Goal: Transaction & Acquisition: Purchase product/service

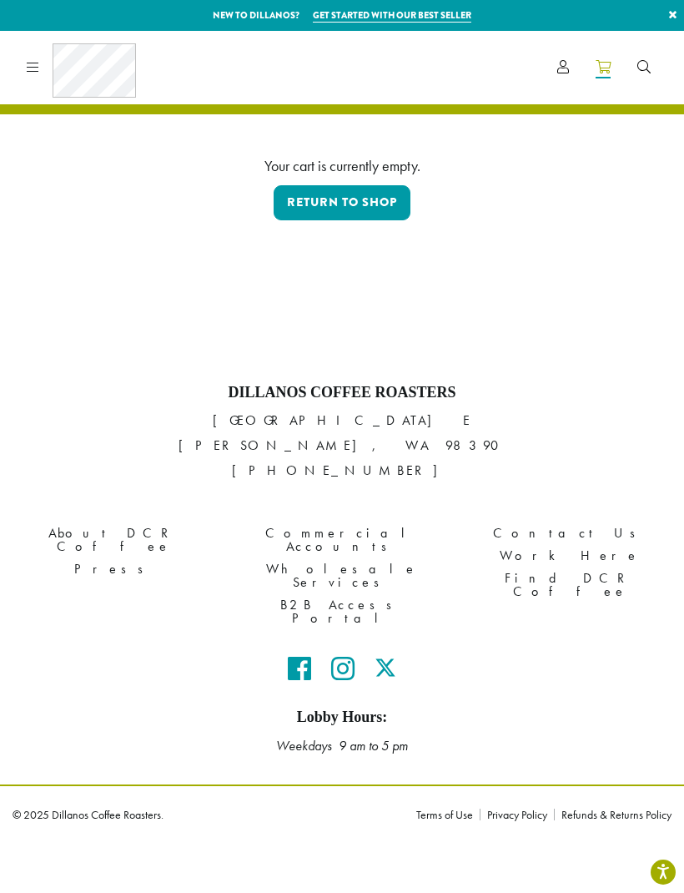
click at [367, 195] on link "Return to shop" at bounding box center [342, 202] width 137 height 35
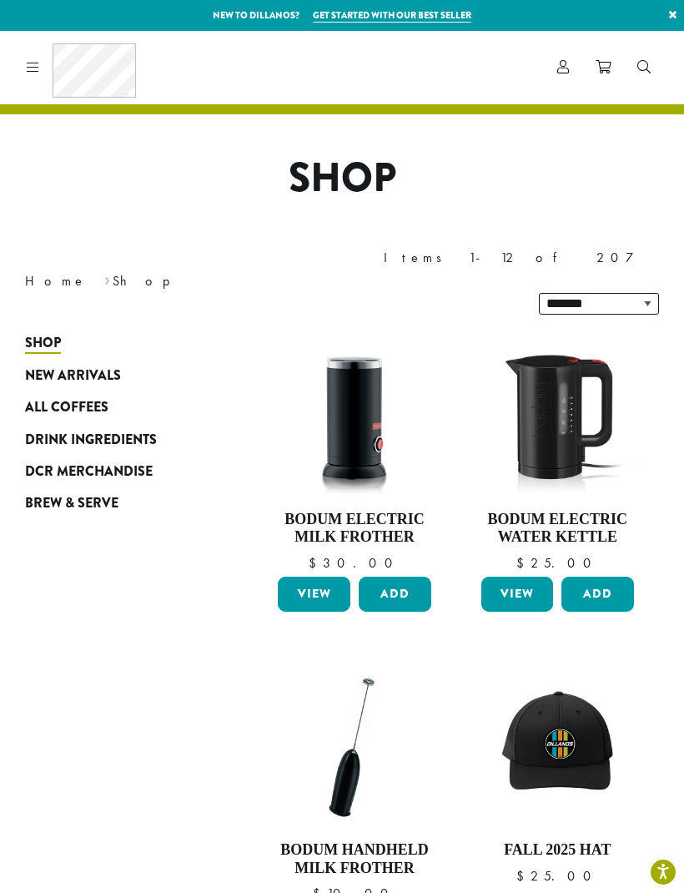
click at [126, 430] on span "Drink Ingredients" at bounding box center [91, 440] width 132 height 21
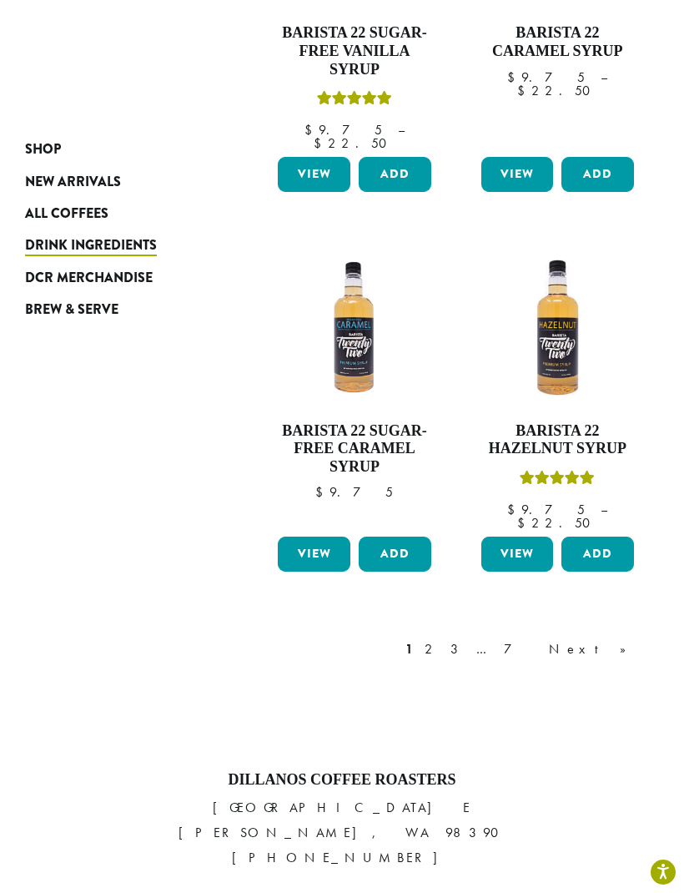
scroll to position [1912, 0]
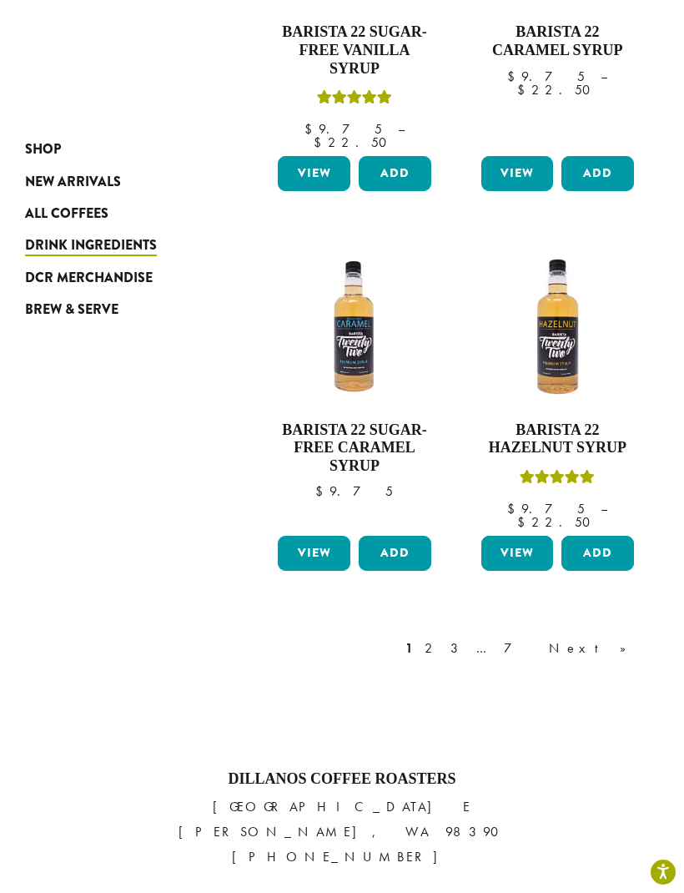
click at [442, 638] on link "2" at bounding box center [431, 648] width 21 height 20
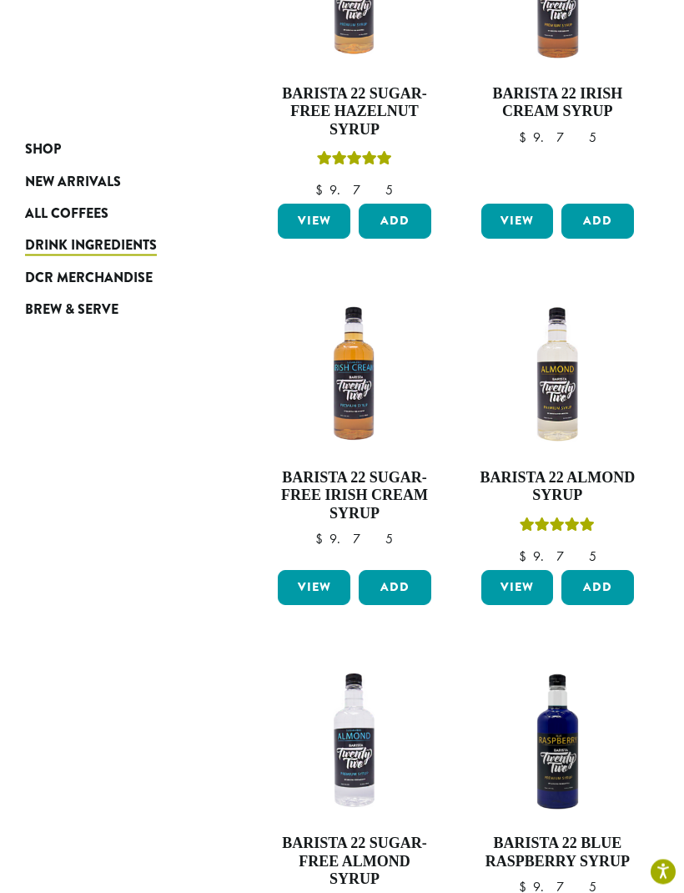
scroll to position [425, 0]
click at [609, 570] on button "Add" at bounding box center [597, 587] width 73 height 35
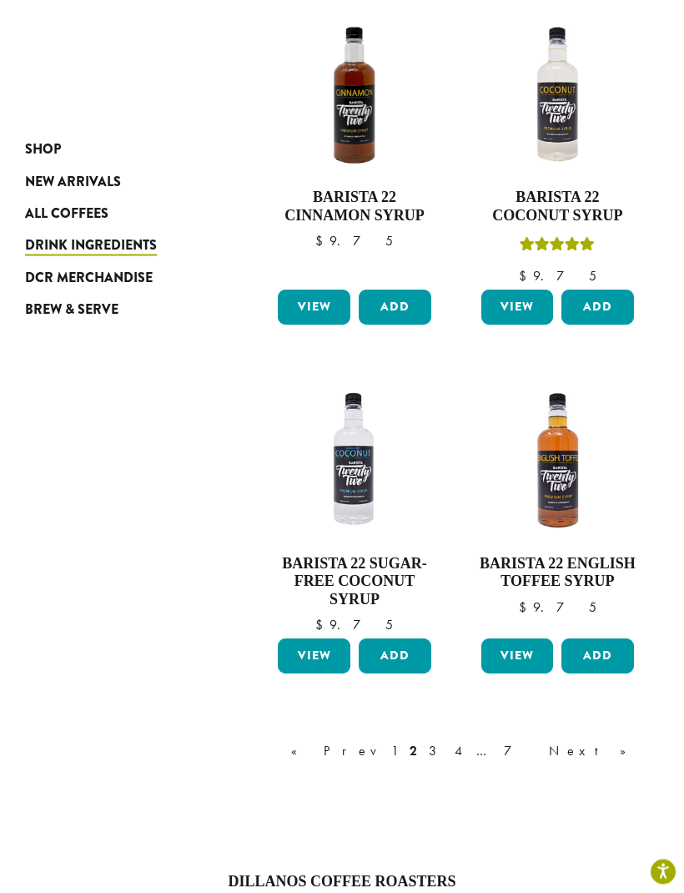
scroll to position [1764, 0]
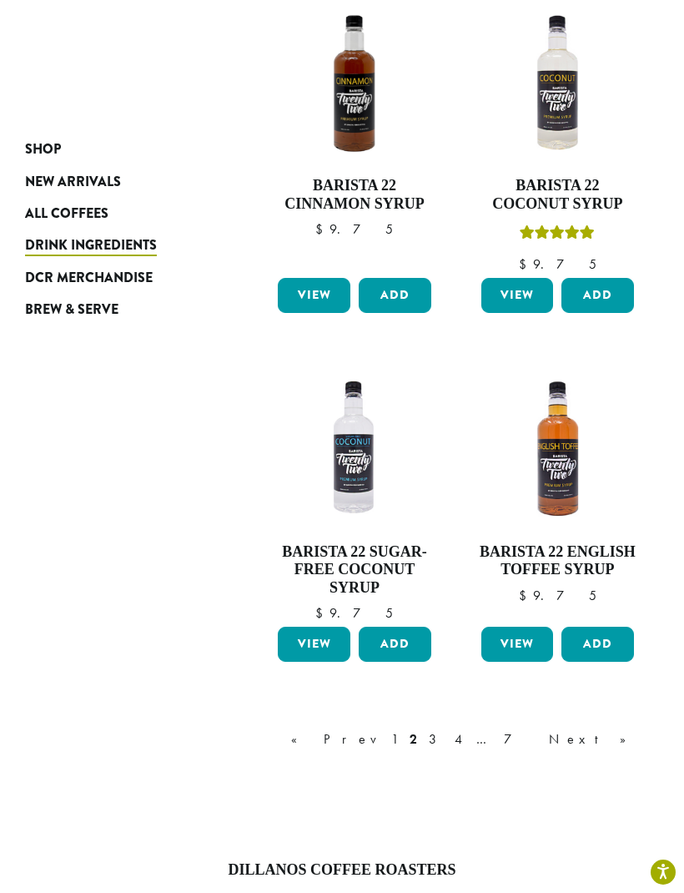
click at [446, 729] on link "3" at bounding box center [435, 739] width 21 height 20
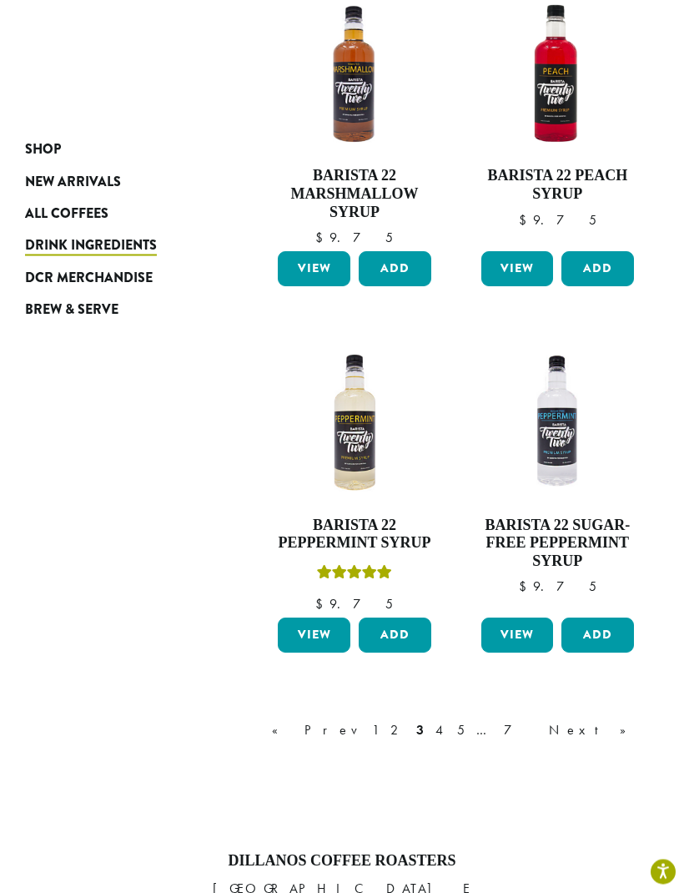
scroll to position [1755, 0]
click at [449, 720] on link "4" at bounding box center [440, 730] width 17 height 20
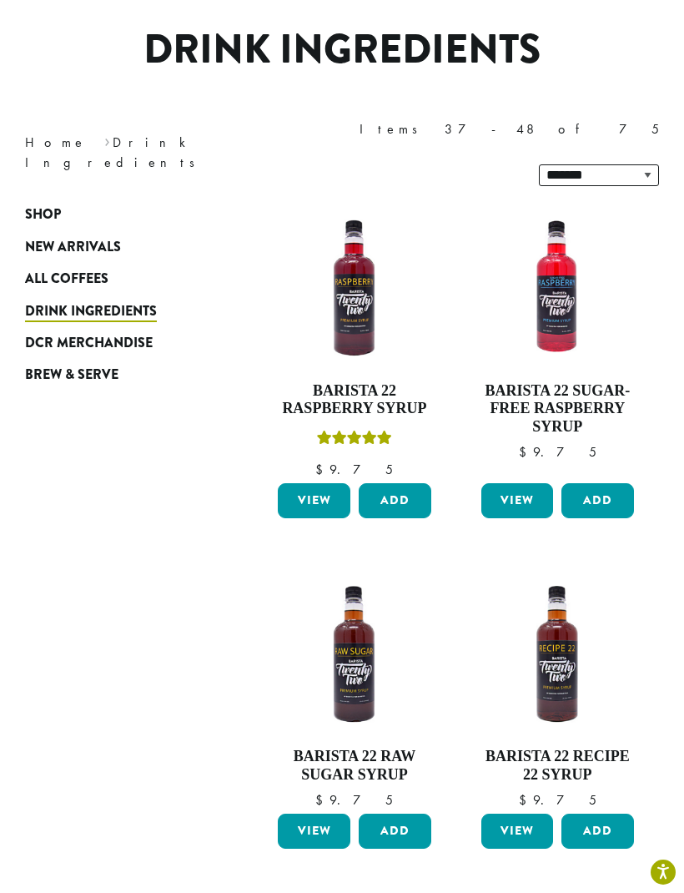
scroll to position [102, 0]
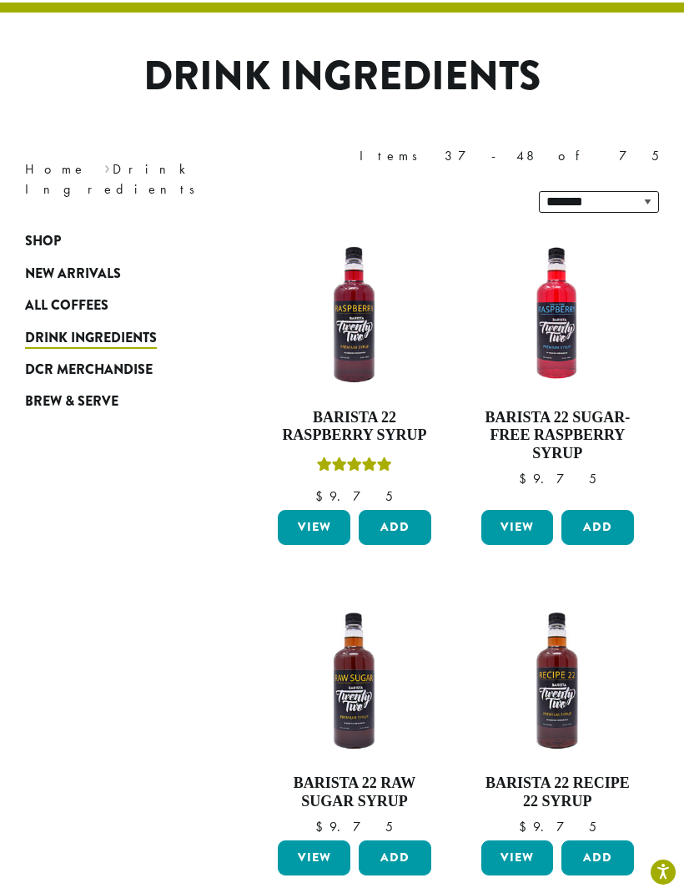
click at [73, 295] on span "All Coffees" at bounding box center [66, 305] width 83 height 21
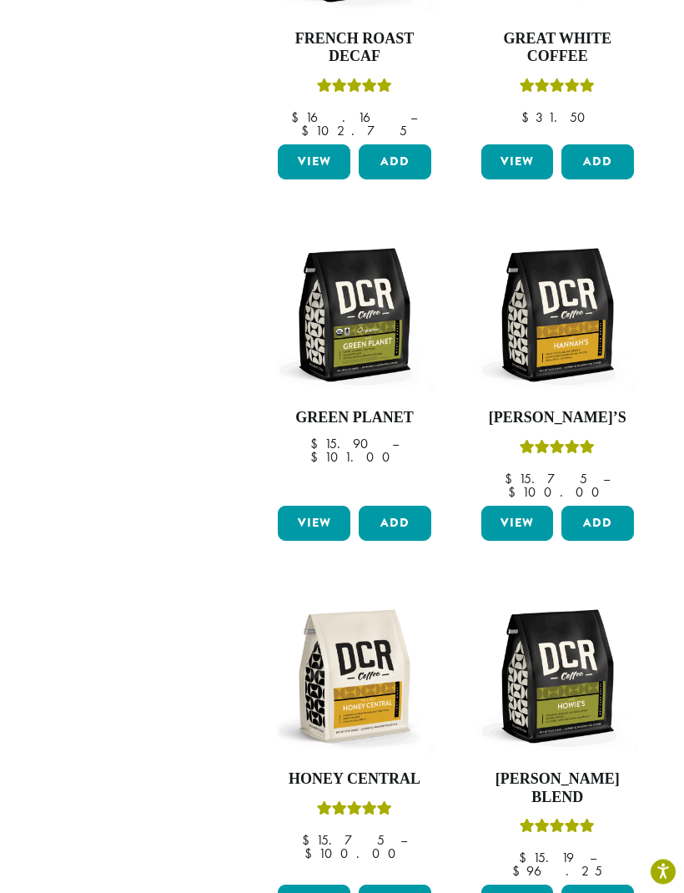
scroll to position [1600, 0]
click at [369, 596] on img at bounding box center [354, 676] width 161 height 161
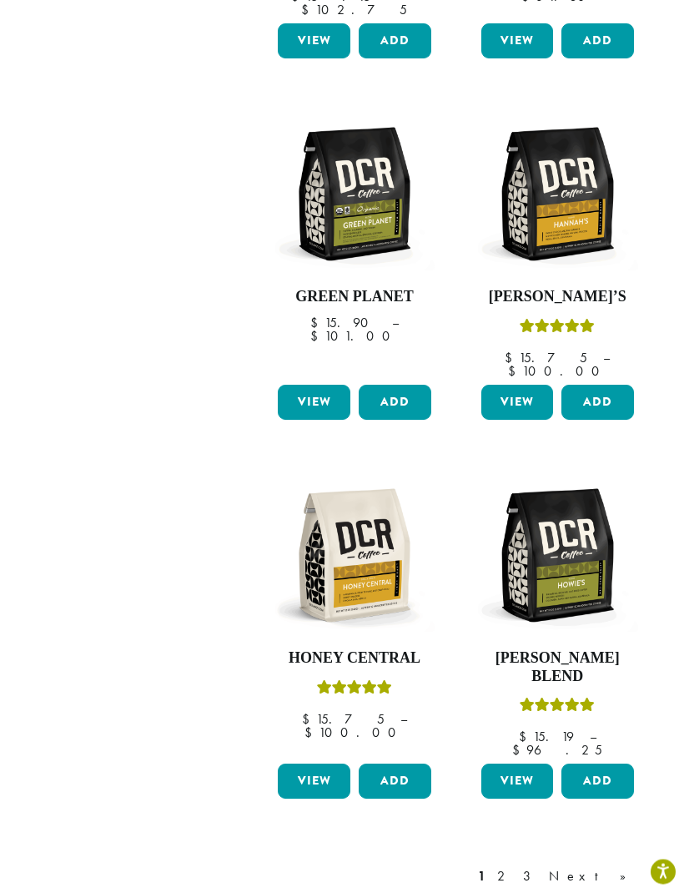
scroll to position [1721, 0]
click at [515, 866] on link "2" at bounding box center [504, 876] width 21 height 20
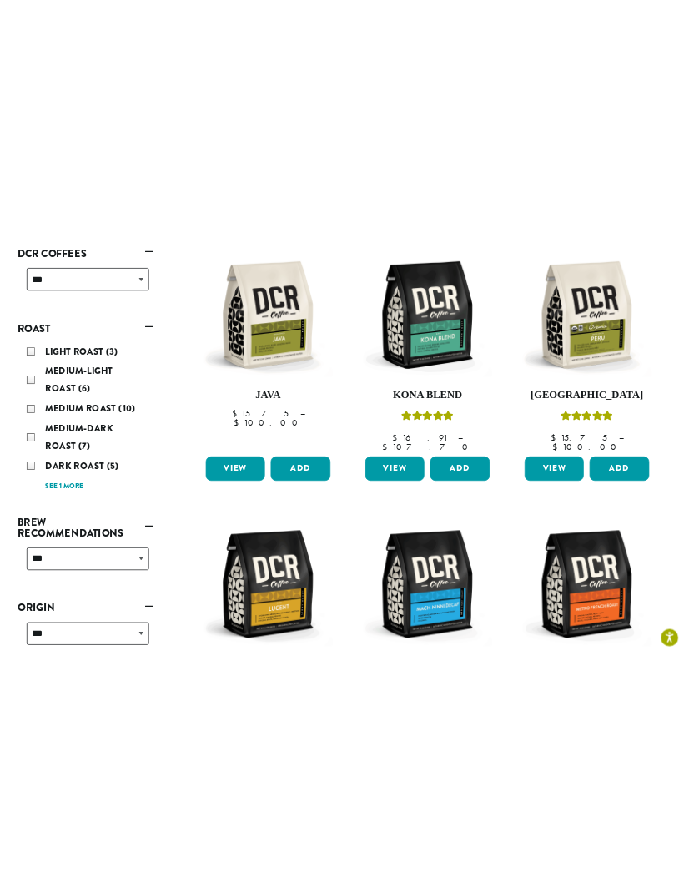
scroll to position [102, 0]
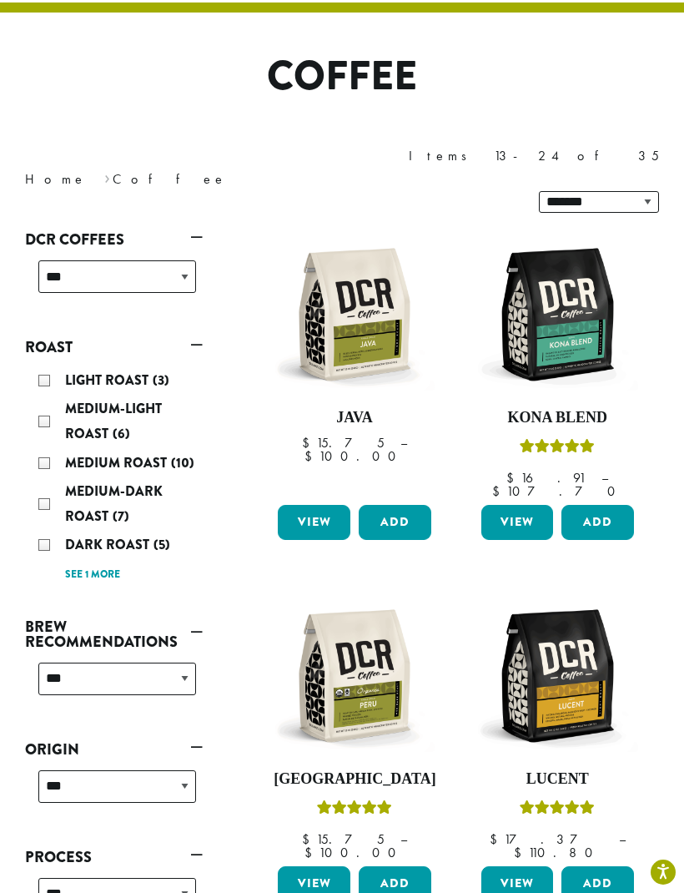
click at [555, 273] on img at bounding box center [557, 314] width 161 height 161
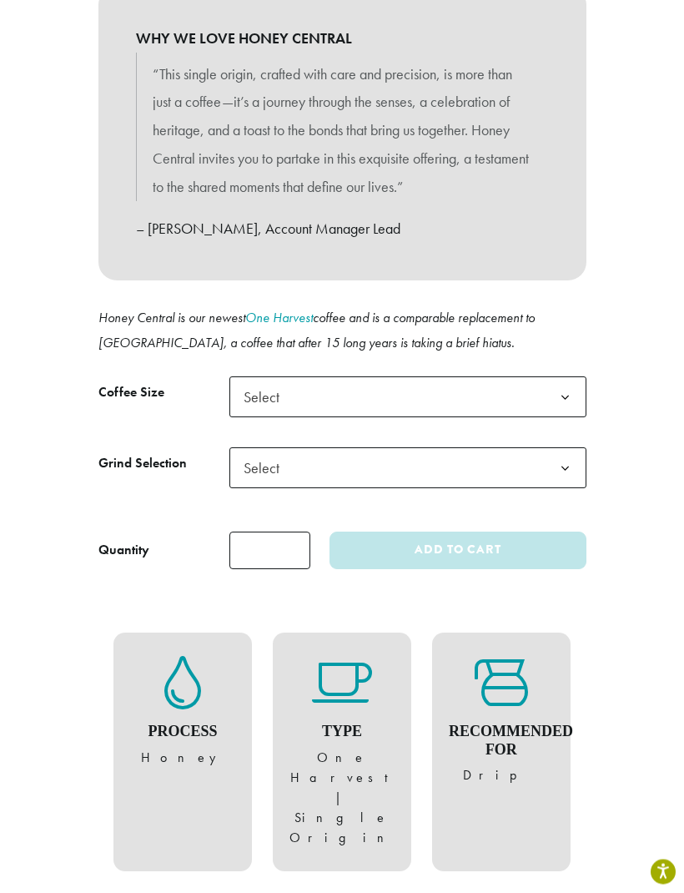
scroll to position [846, 0]
click at [552, 376] on b at bounding box center [565, 396] width 41 height 41
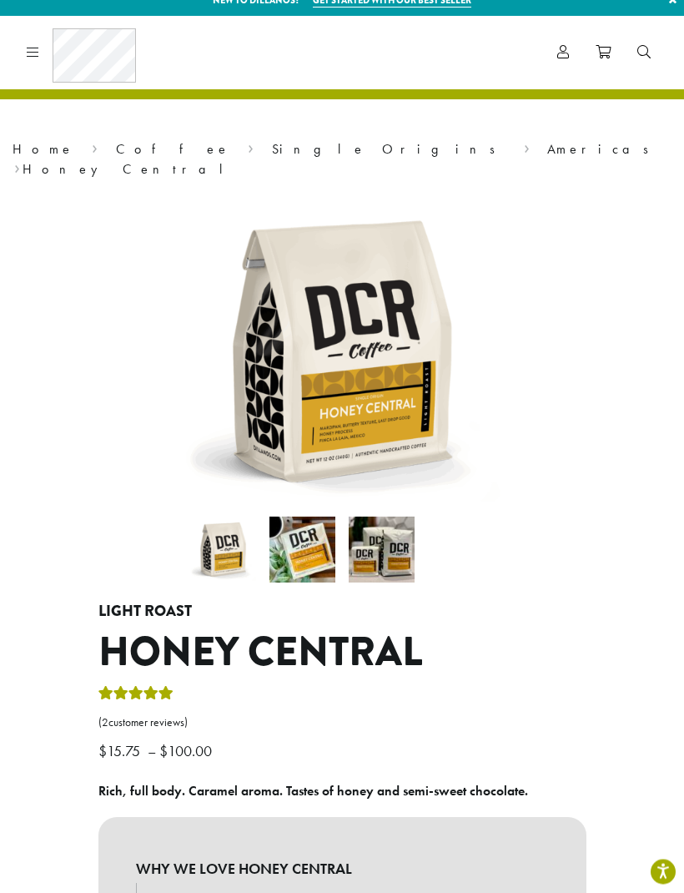
scroll to position [0, 0]
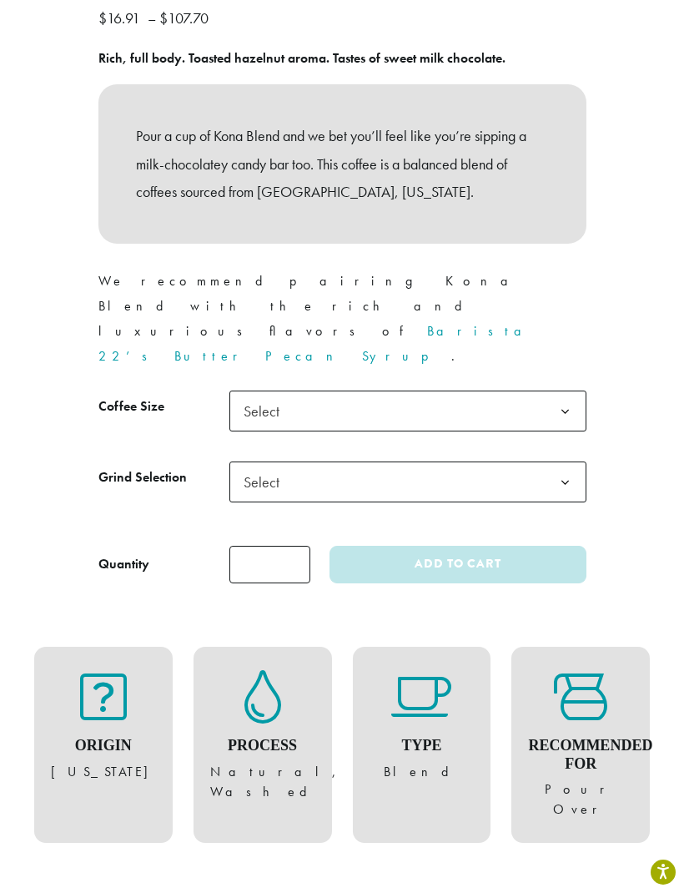
scroll to position [727, 0]
click at [570, 392] on b at bounding box center [565, 412] width 41 height 41
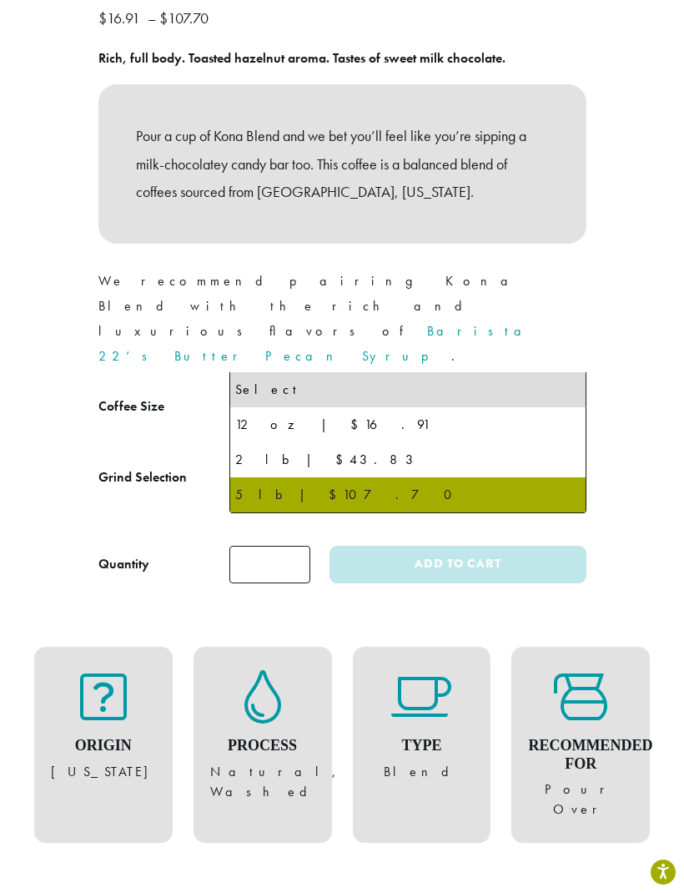
select select "**********"
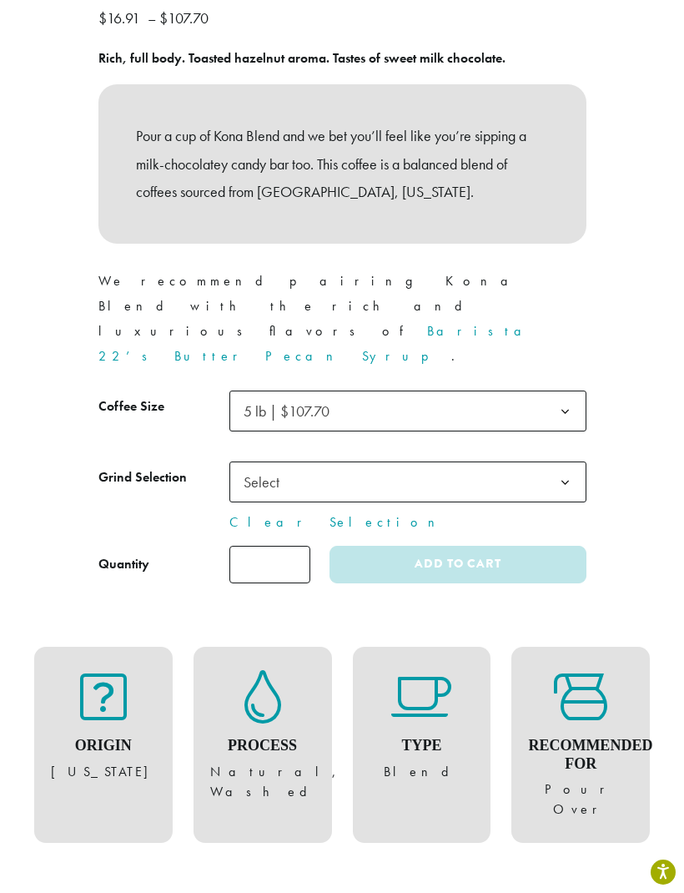
click at [566, 462] on b at bounding box center [565, 482] width 41 height 41
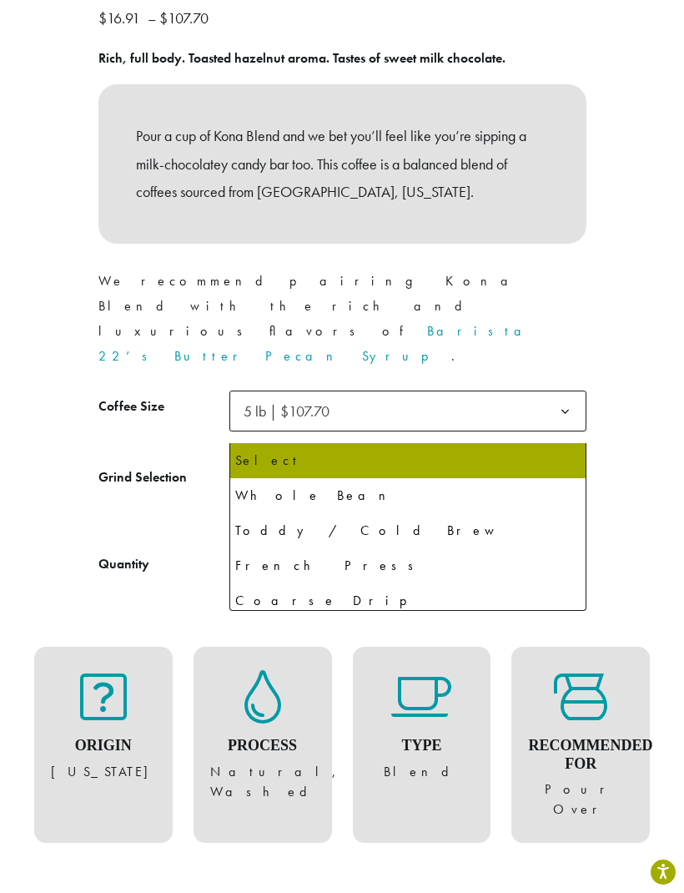
select select "**********"
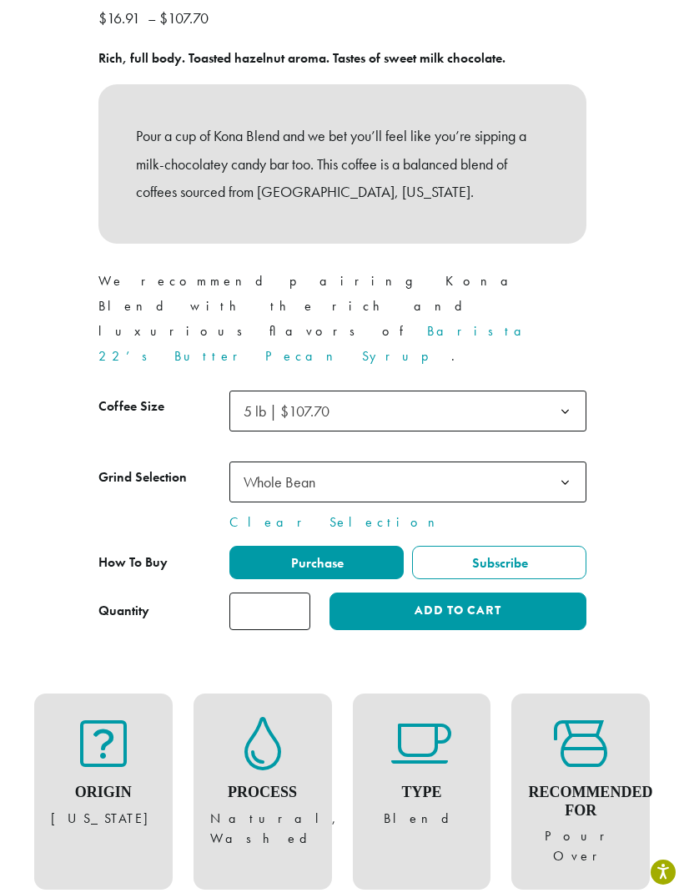
click at [533, 546] on label "Subscribe" at bounding box center [499, 562] width 174 height 33
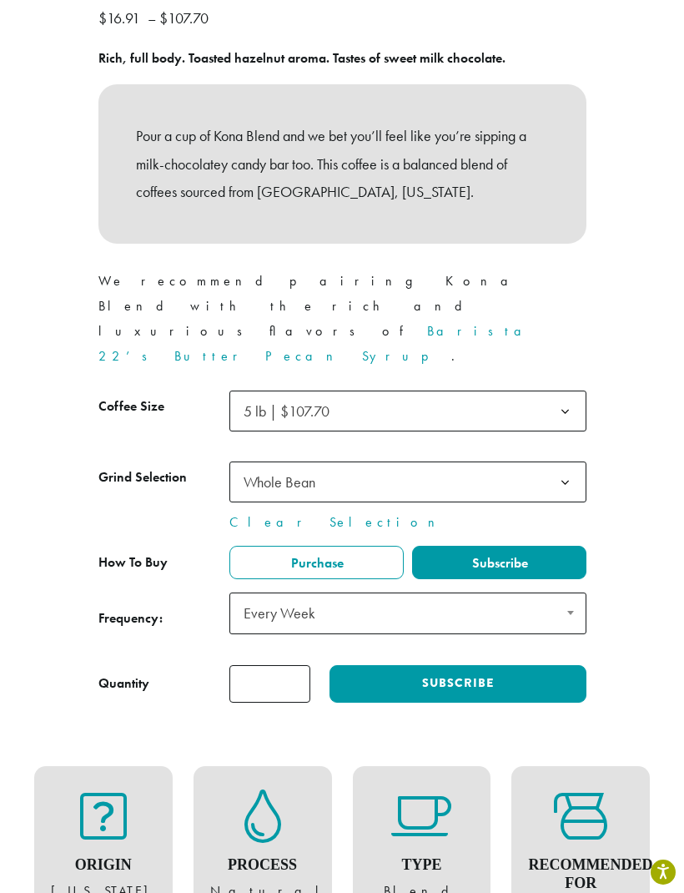
click at [567, 593] on span at bounding box center [570, 612] width 29 height 38
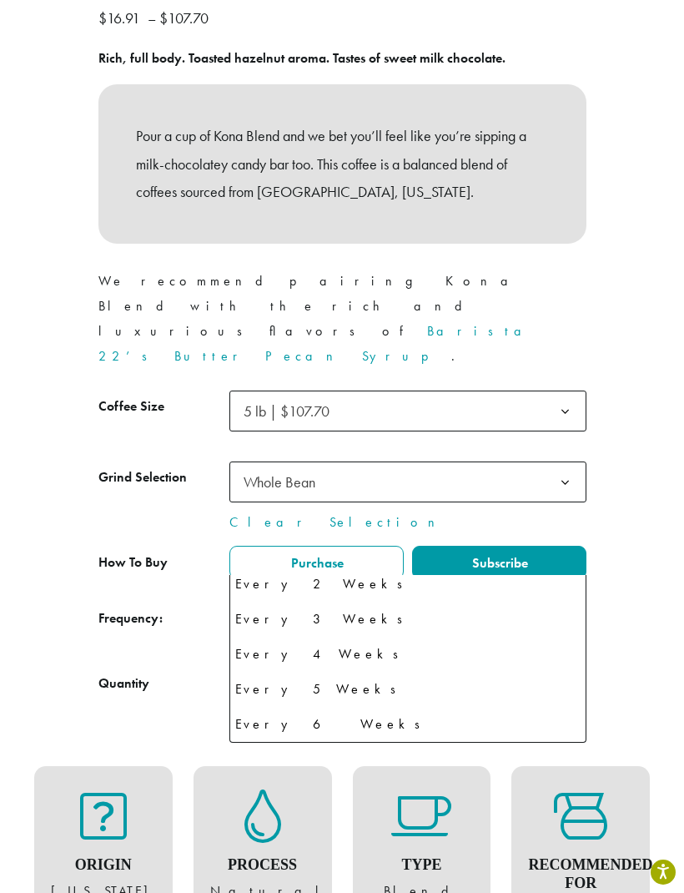
scroll to position [43, 0]
click at [620, 530] on div "**********" at bounding box center [342, 87] width 684 height 1255
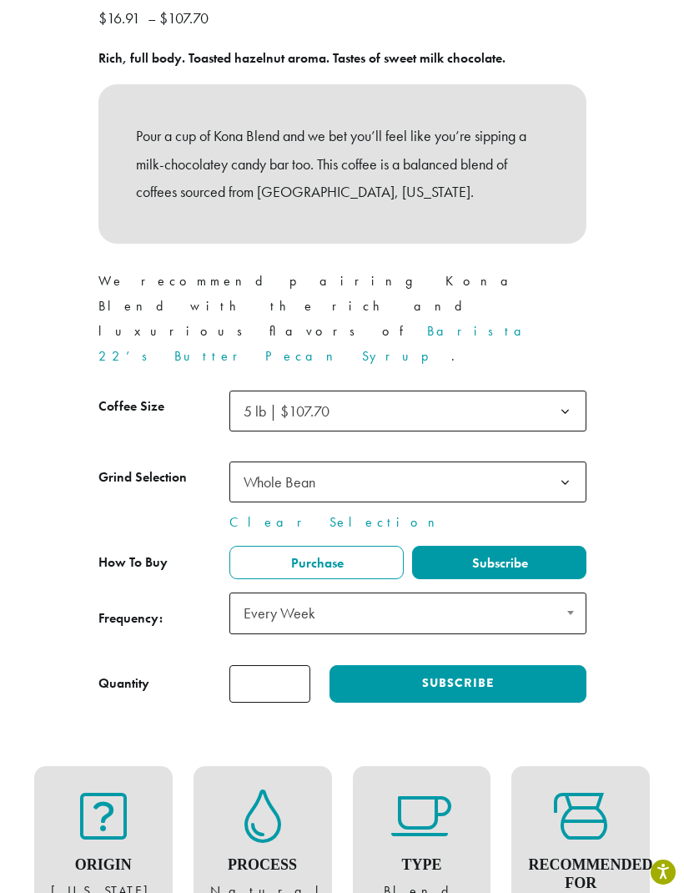
click at [550, 592] on span "Every Week" at bounding box center [407, 613] width 357 height 42
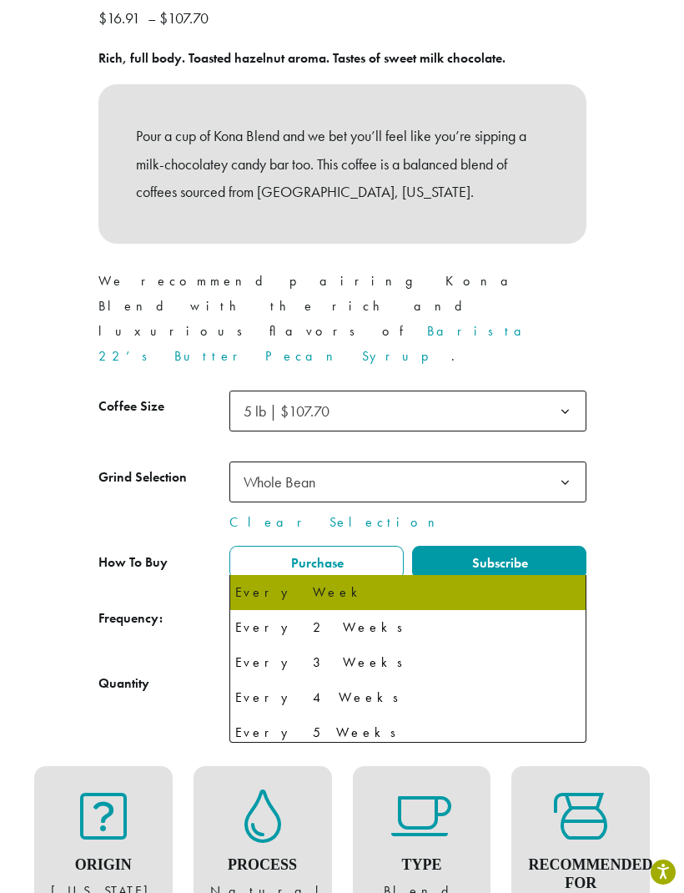
click at [350, 546] on label "Purchase" at bounding box center [316, 562] width 174 height 33
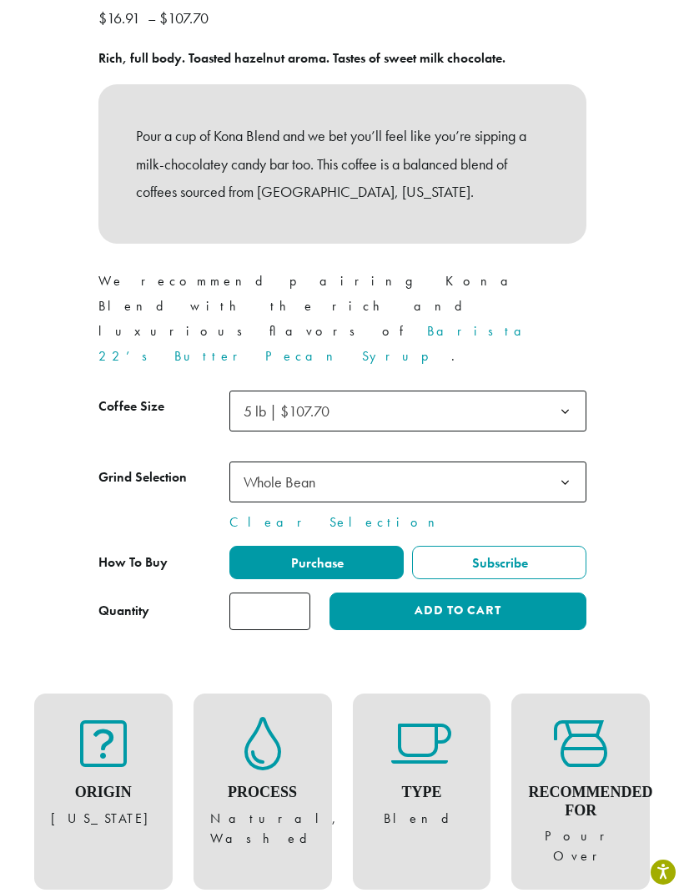
click at [527, 592] on button "Add to cart" at bounding box center [458, 611] width 256 height 38
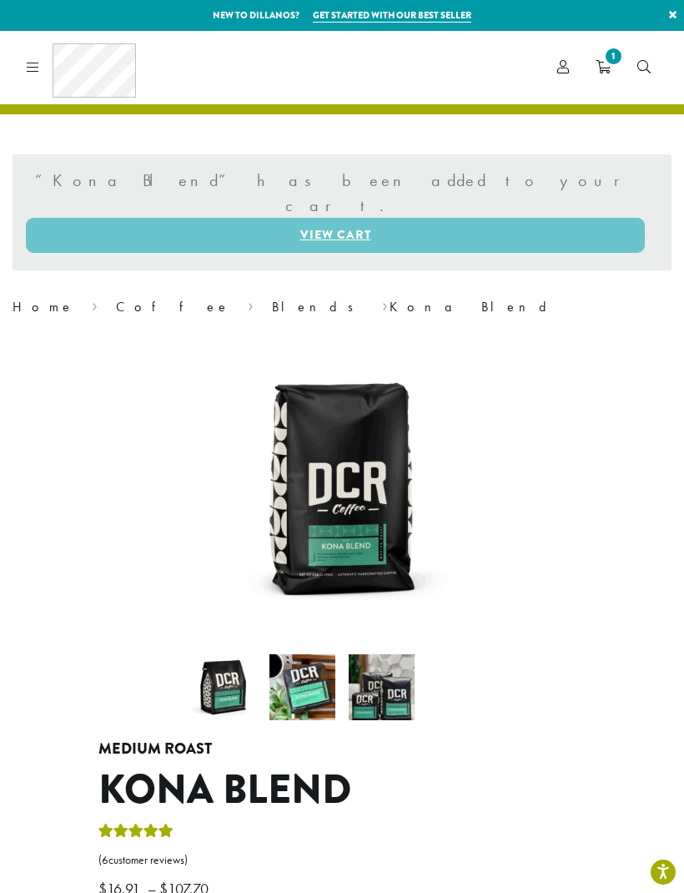
click at [32, 63] on icon at bounding box center [33, 66] width 13 height 13
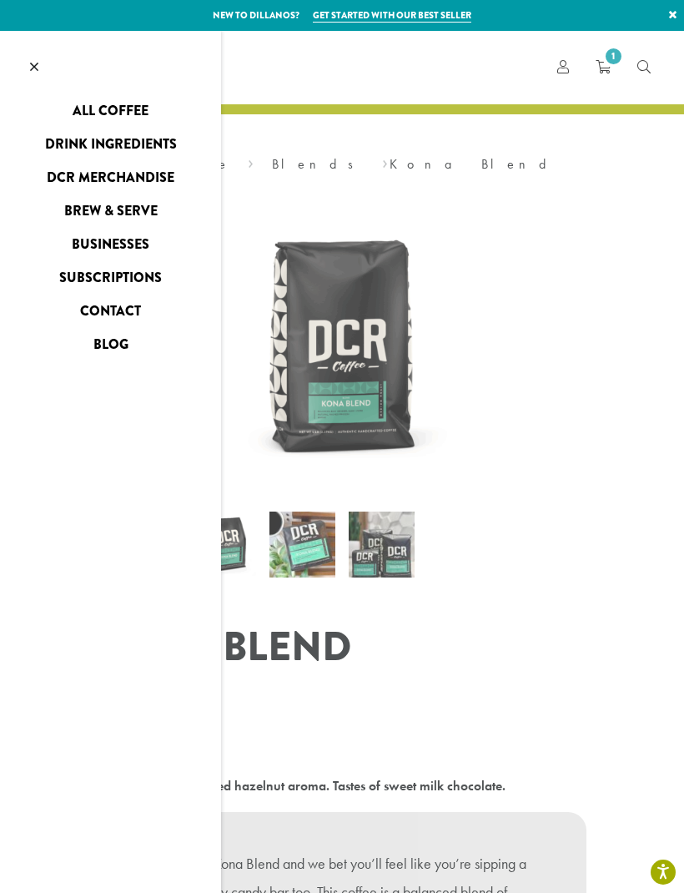
click at [143, 141] on link "Drink Ingredients" at bounding box center [110, 144] width 221 height 27
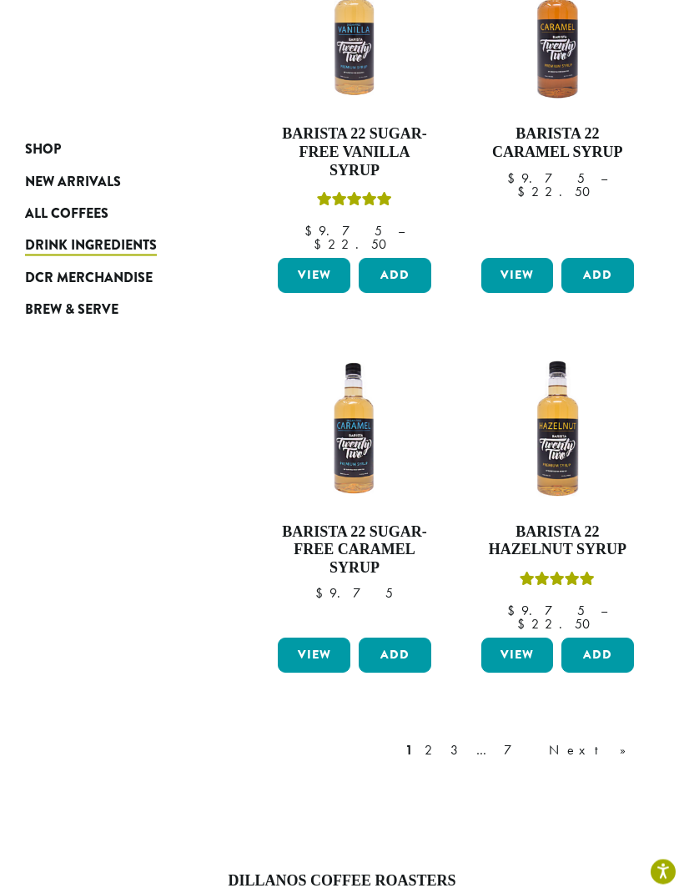
click at [442, 741] on link "2" at bounding box center [431, 751] width 21 height 20
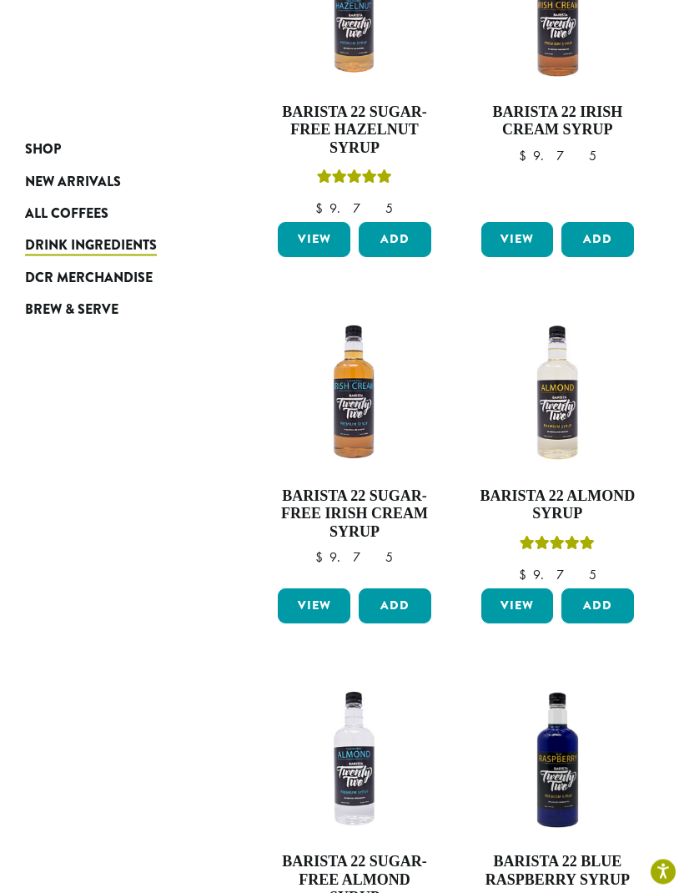
scroll to position [407, 0]
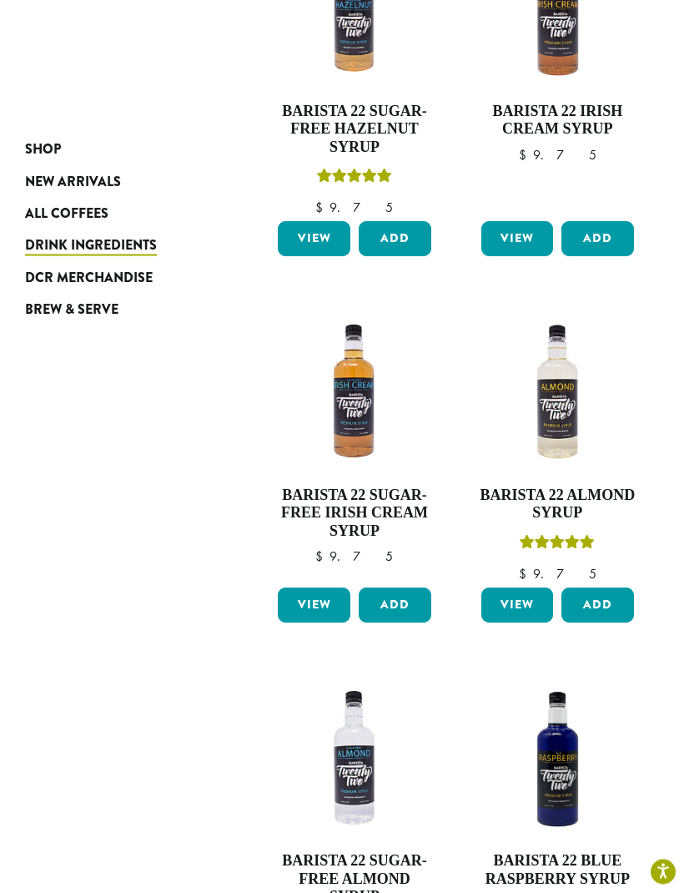
click at [601, 588] on button "Add" at bounding box center [597, 605] width 73 height 35
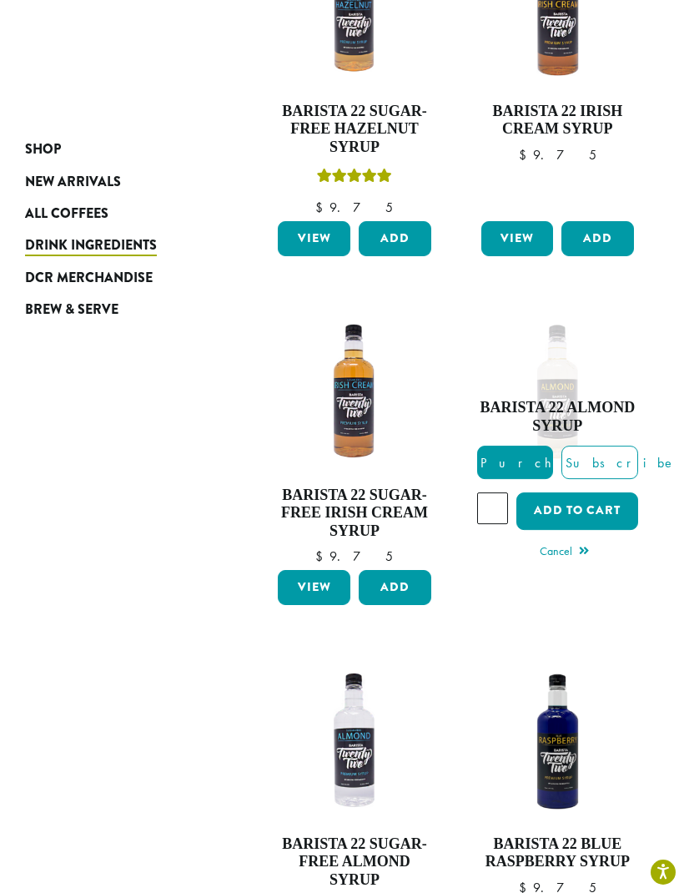
click at [526, 454] on span "Purchase" at bounding box center [548, 463] width 141 height 18
click at [601, 492] on button "Add to cart" at bounding box center [577, 511] width 122 height 38
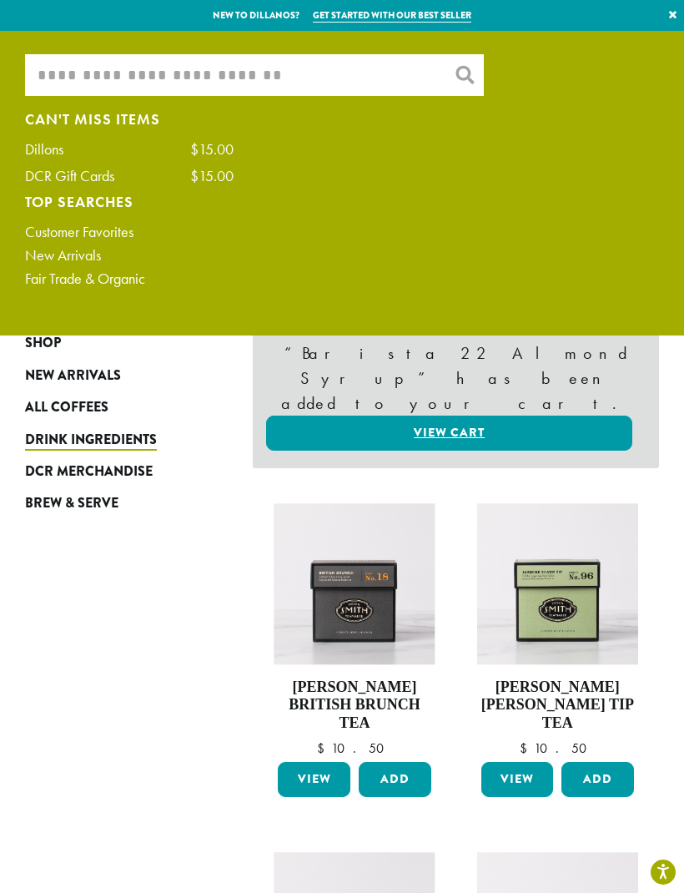
click at [195, 72] on input "What are you searching for?" at bounding box center [254, 75] width 459 height 42
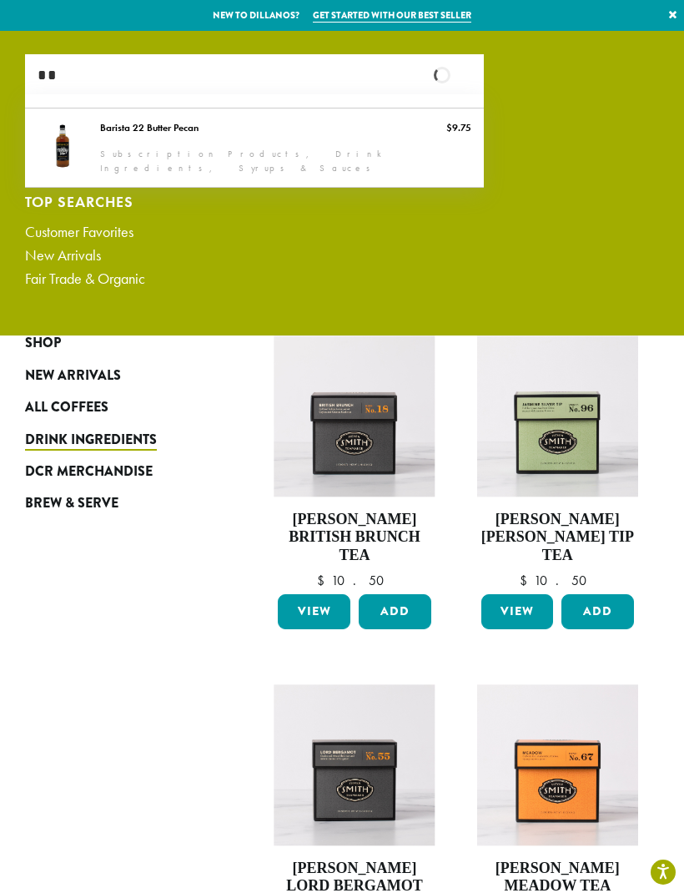
type input "*"
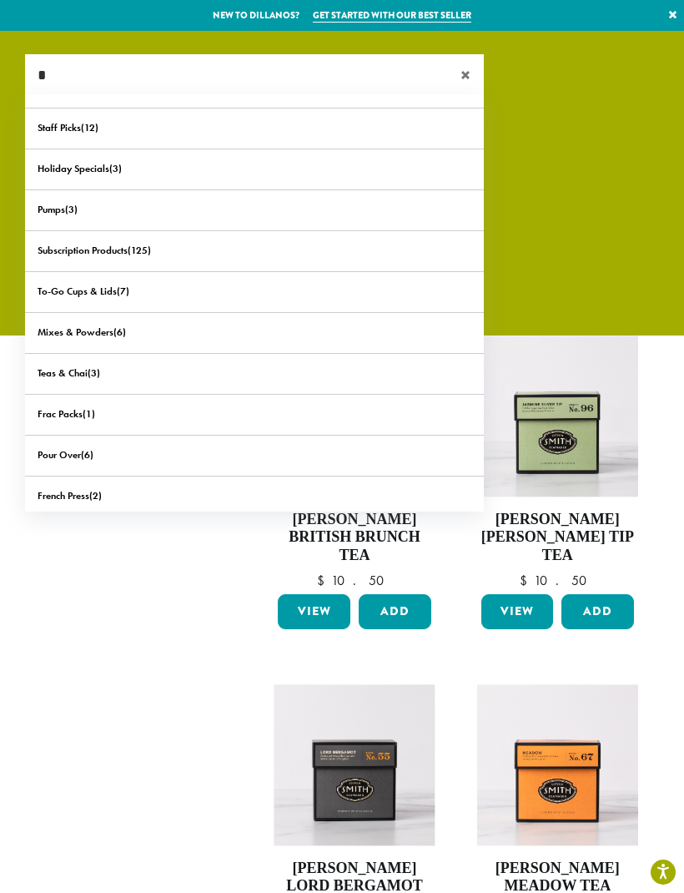
type input "*"
click at [630, 234] on div "What are you searching for? * × Can't Miss Items Dillons $15.00 DCR Gift Cards …" at bounding box center [342, 174] width 659 height 240
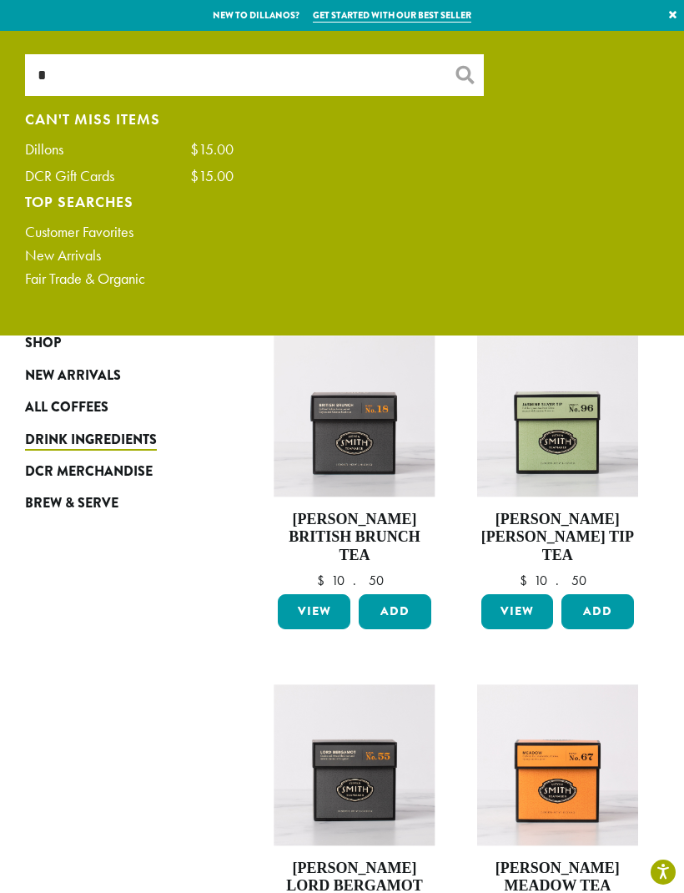
click at [671, 22] on link "×" at bounding box center [673, 15] width 23 height 30
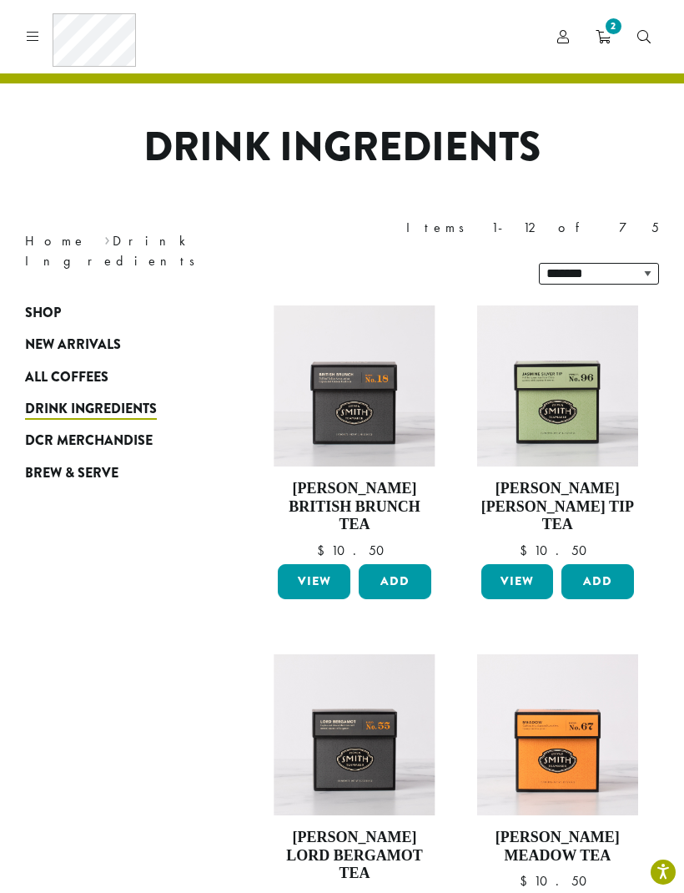
click at [601, 38] on icon "2" at bounding box center [603, 36] width 15 height 13
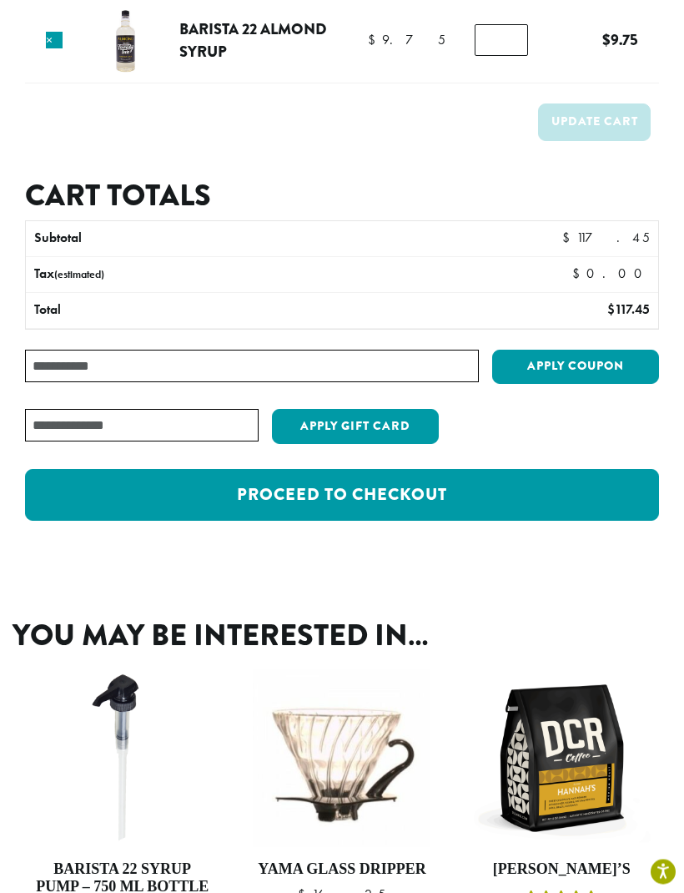
scroll to position [217, 0]
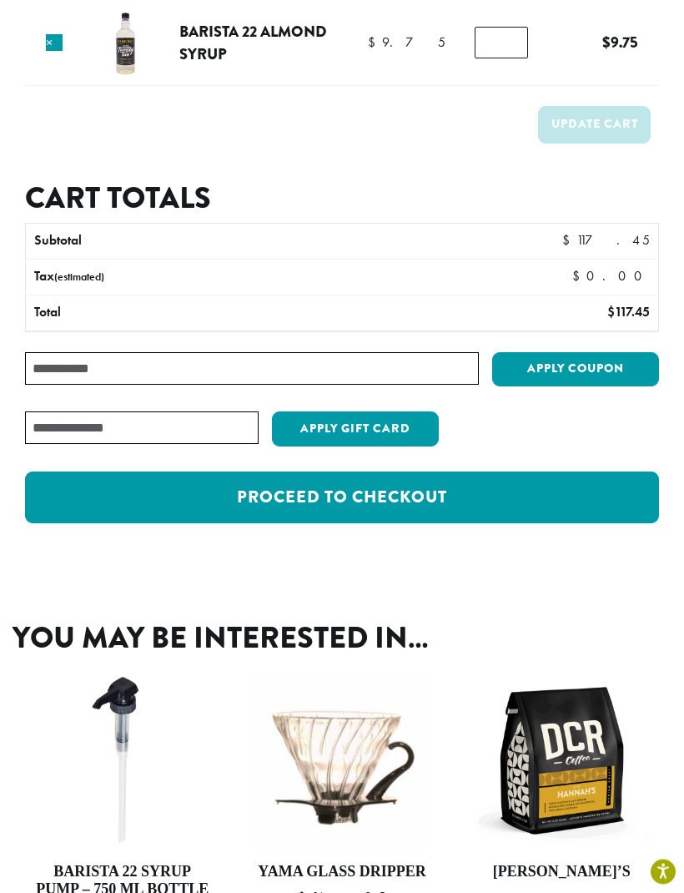
click at [505, 506] on link "Proceed to checkout" at bounding box center [342, 498] width 634 height 52
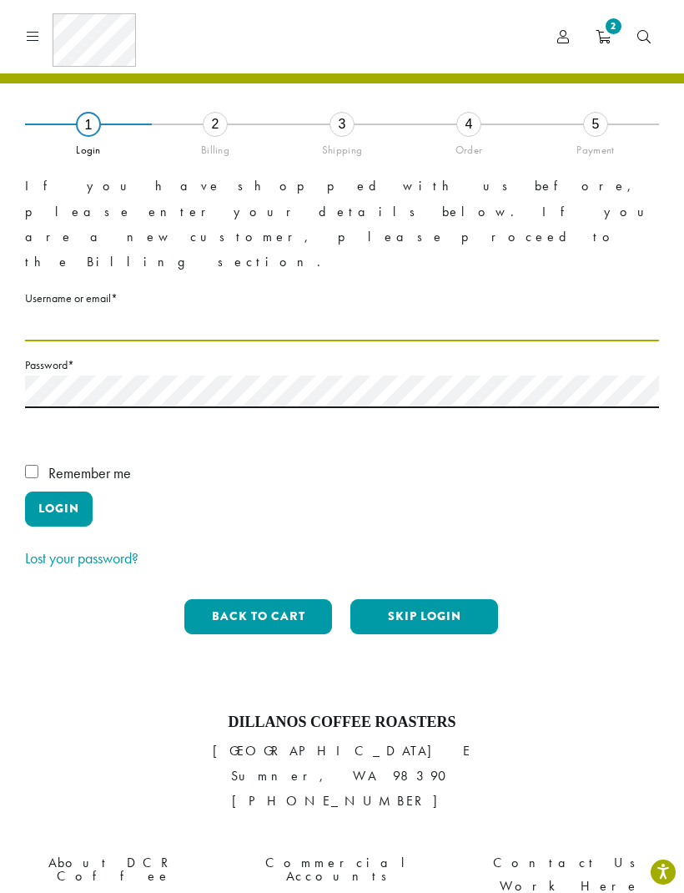
type input "**********"
click at [58, 491] on button "Login" at bounding box center [59, 508] width 68 height 35
click at [60, 491] on button "Login" at bounding box center [59, 508] width 68 height 35
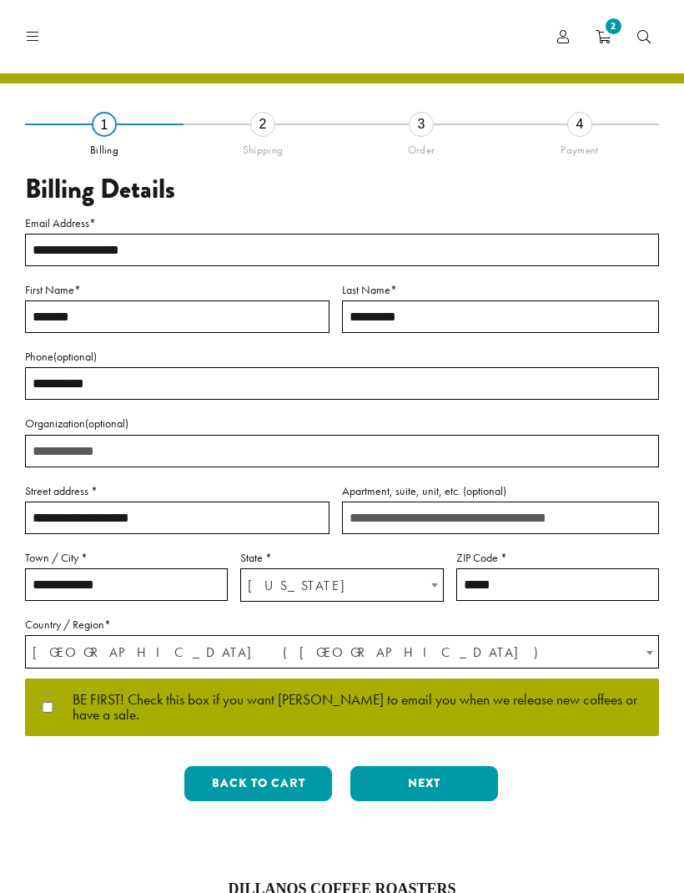
select select "**"
click at [34, 38] on icon at bounding box center [33, 35] width 13 height 13
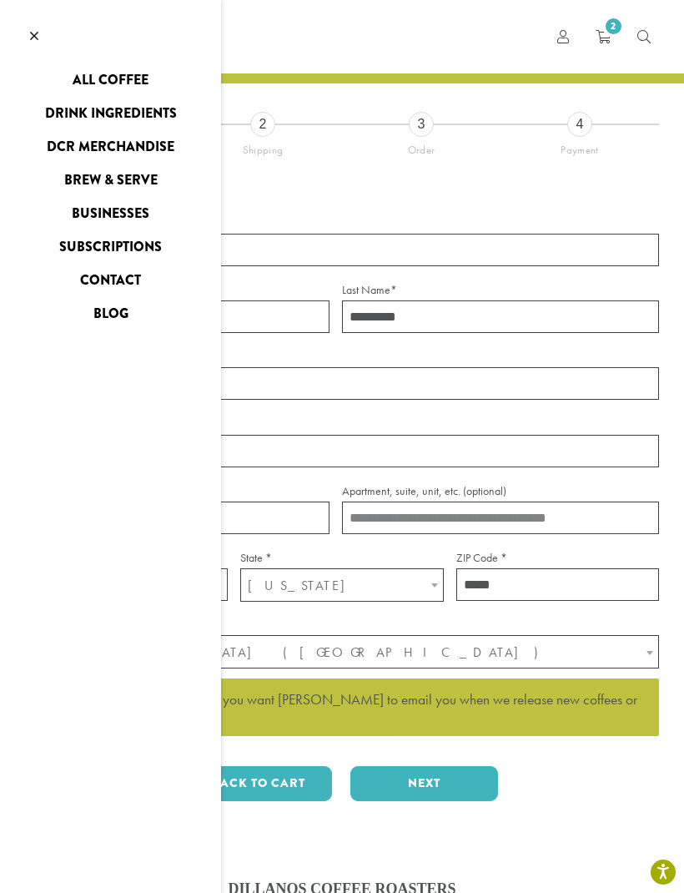
click at [68, 153] on link "DCR Merchandise" at bounding box center [110, 146] width 221 height 27
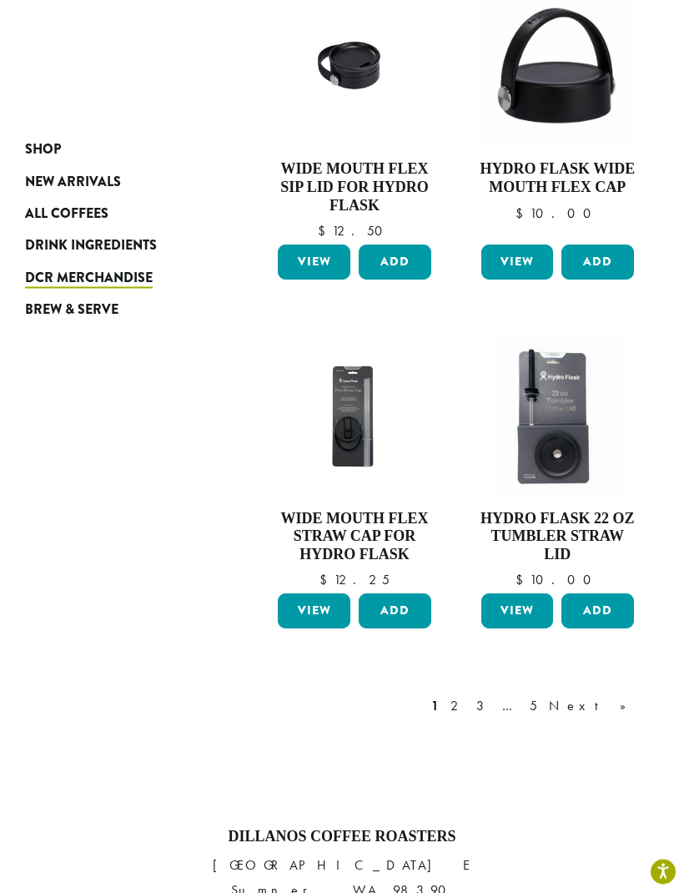
scroll to position [1624, 0]
click at [468, 696] on link "2" at bounding box center [457, 706] width 21 height 20
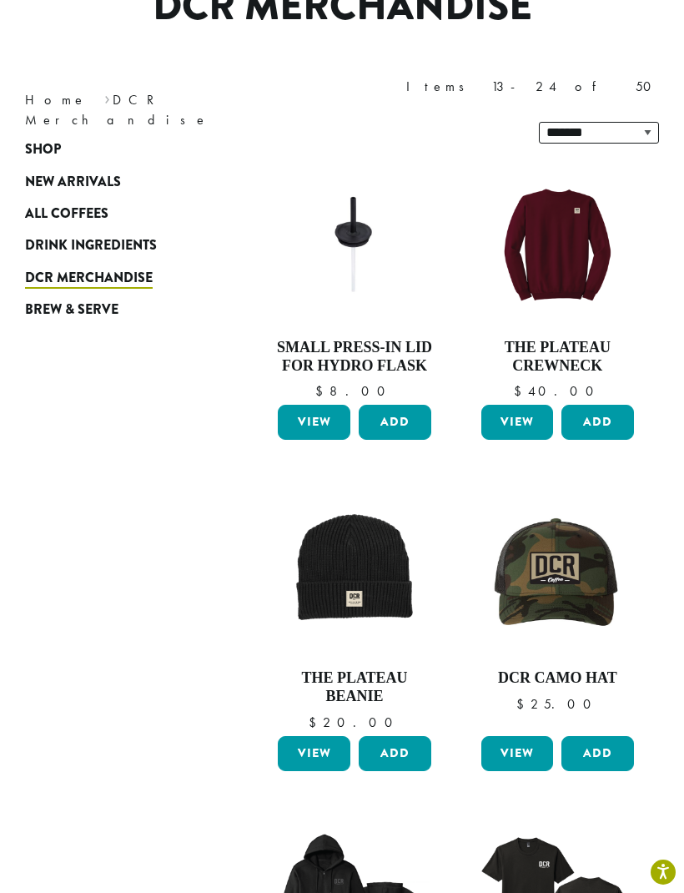
scroll to position [72, 0]
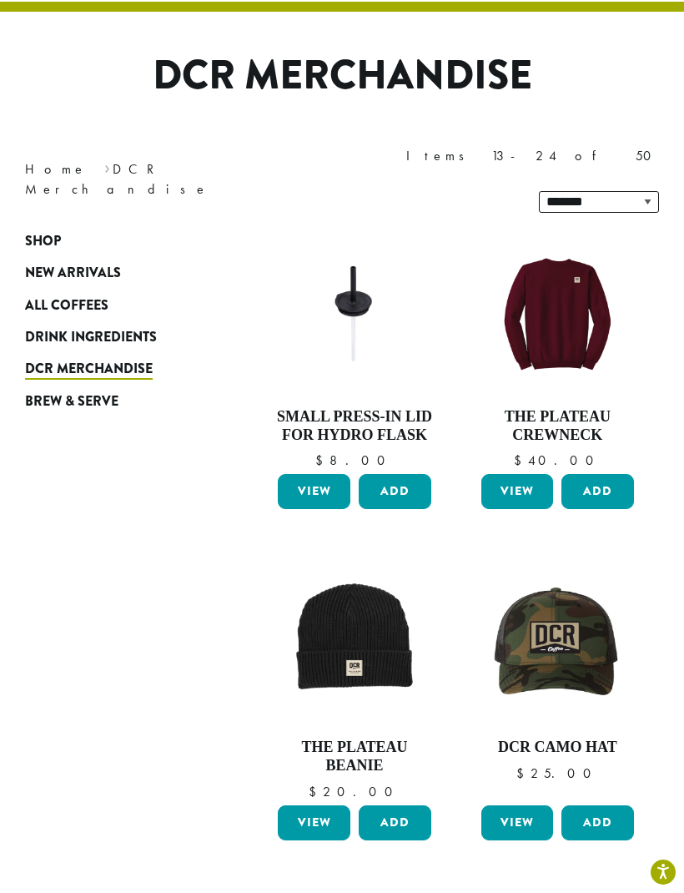
click at [561, 284] on img at bounding box center [557, 314] width 161 height 161
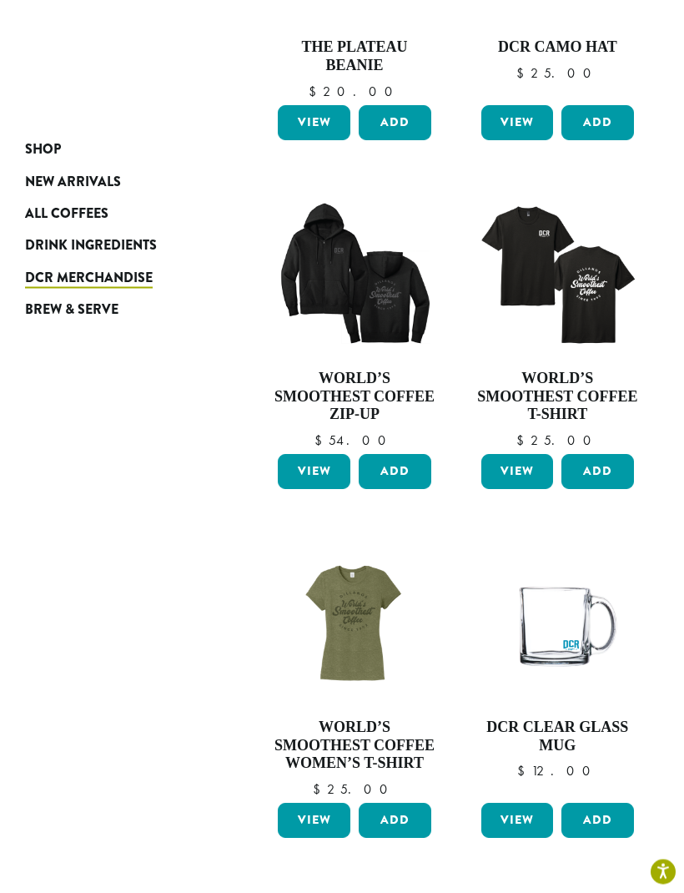
scroll to position [772, 0]
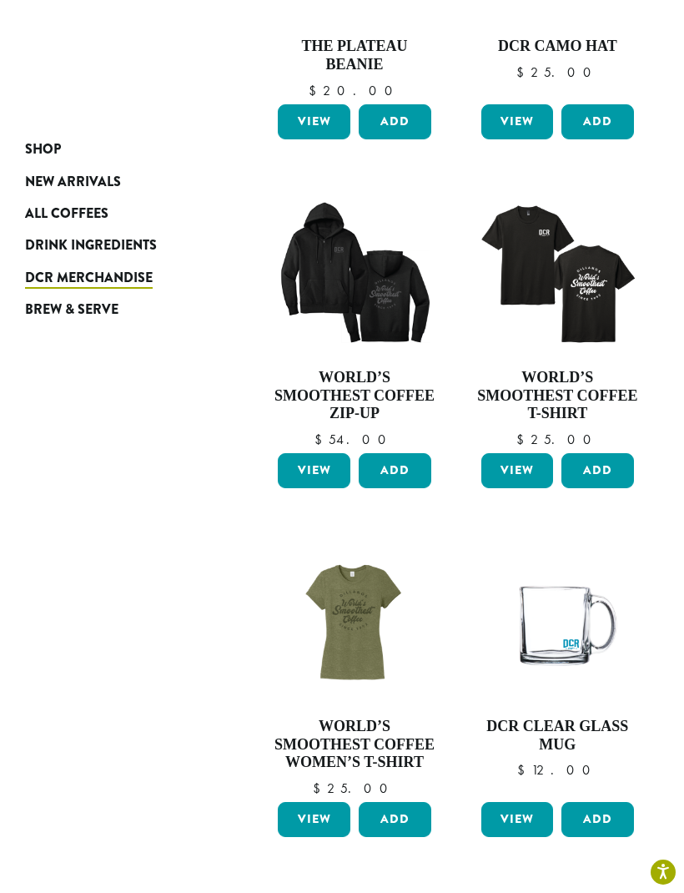
click at [369, 247] on img at bounding box center [354, 274] width 161 height 161
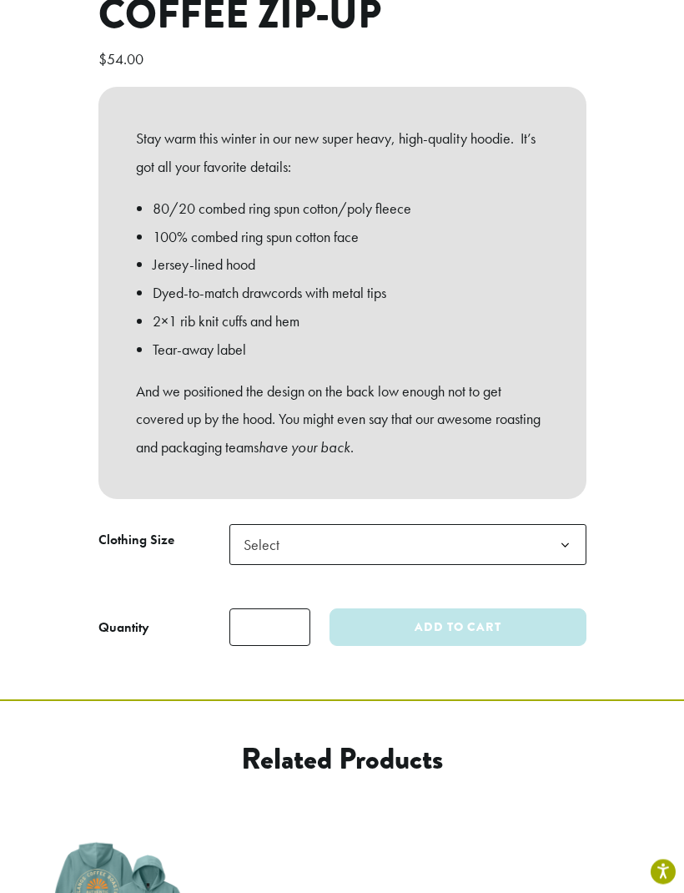
scroll to position [664, 0]
click at [567, 525] on b at bounding box center [565, 545] width 41 height 41
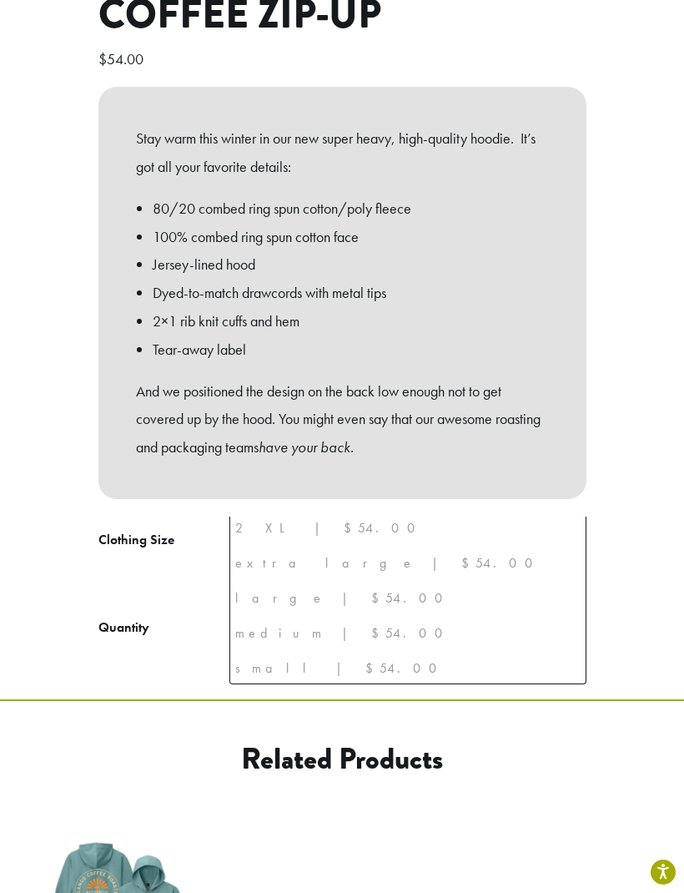
scroll to position [72, 0]
click at [315, 572] on div "extra large | $54.00" at bounding box center [407, 567] width 345 height 25
click at [287, 576] on div "extra large | $54.00" at bounding box center [407, 567] width 345 height 25
click at [552, 525] on b at bounding box center [565, 545] width 41 height 41
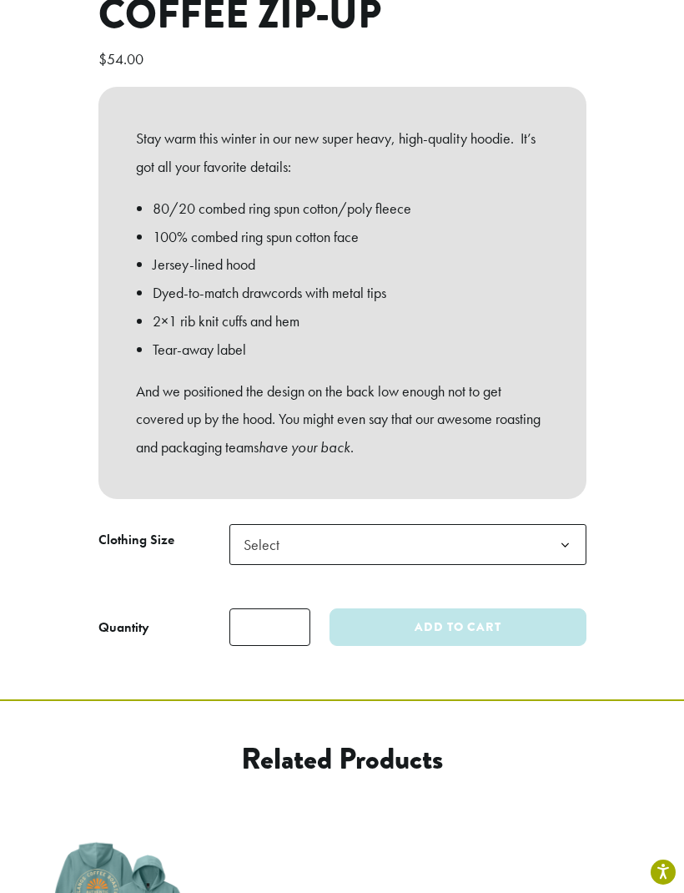
click at [561, 525] on b at bounding box center [565, 545] width 41 height 41
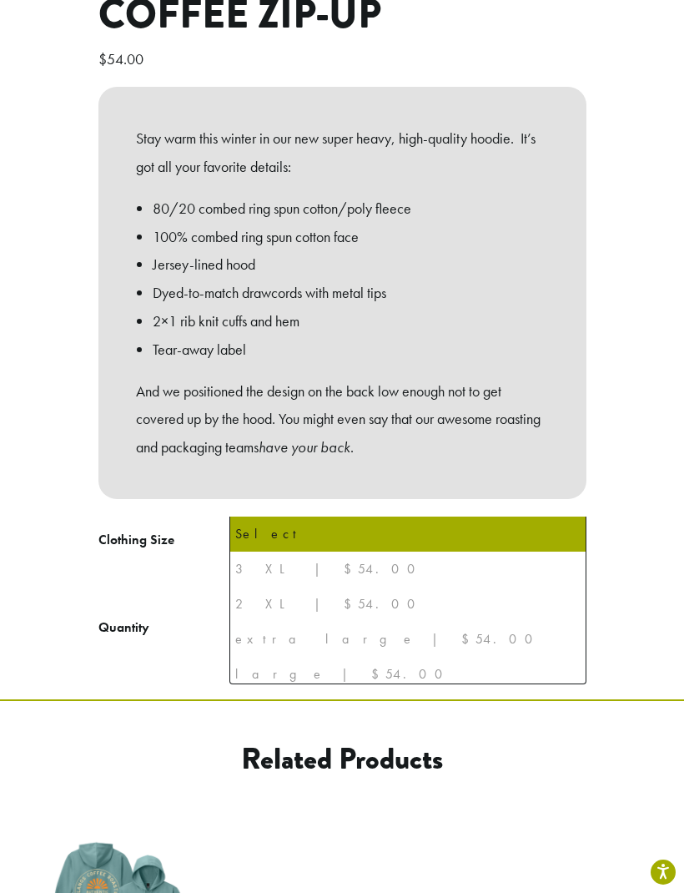
click at [284, 637] on div "extra large | $54.00" at bounding box center [407, 638] width 345 height 25
click at [302, 561] on div "3 XL | $54.00" at bounding box center [407, 568] width 345 height 25
click at [299, 561] on div "3 XL | $54.00" at bounding box center [407, 568] width 345 height 25
click at [291, 611] on div "2 XL | $54.00" at bounding box center [407, 603] width 345 height 25
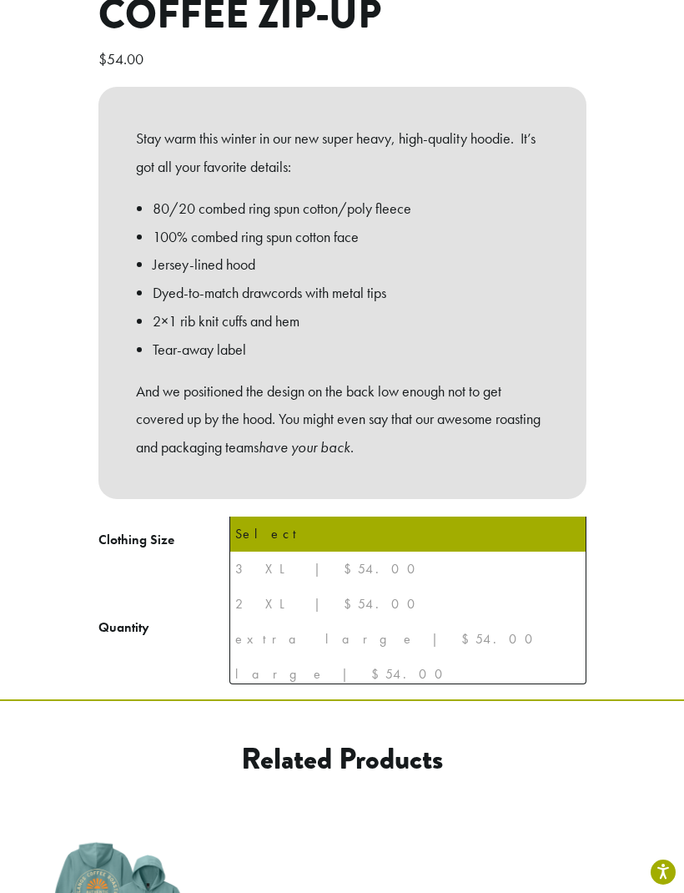
click at [302, 651] on div "extra large | $54.00" at bounding box center [407, 638] width 345 height 25
click at [313, 676] on div "large | $54.00" at bounding box center [407, 674] width 345 height 25
click at [589, 331] on div "**********" at bounding box center [342, 300] width 513 height 717
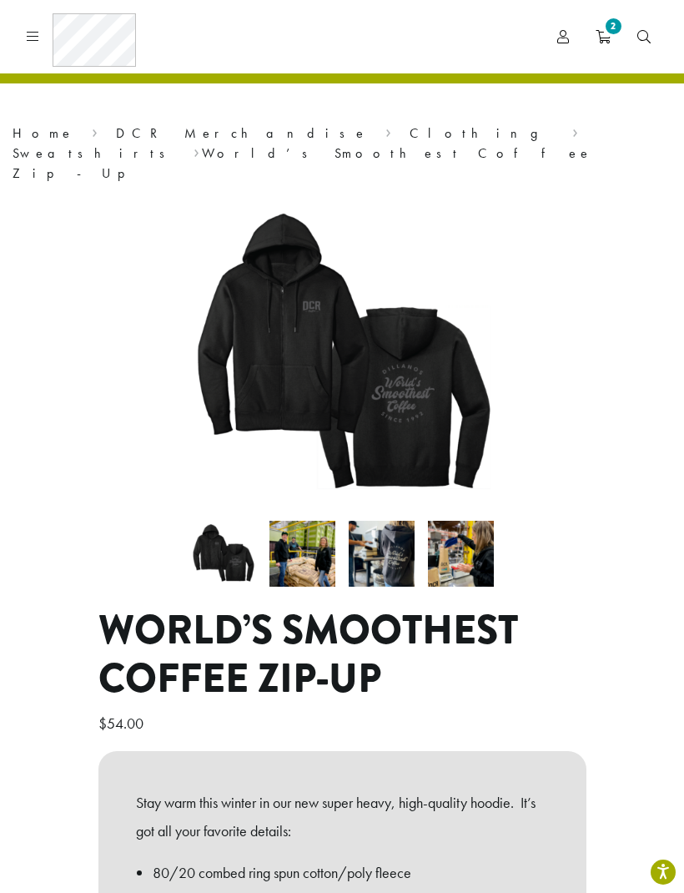
click at [616, 23] on span "2" at bounding box center [613, 26] width 23 height 23
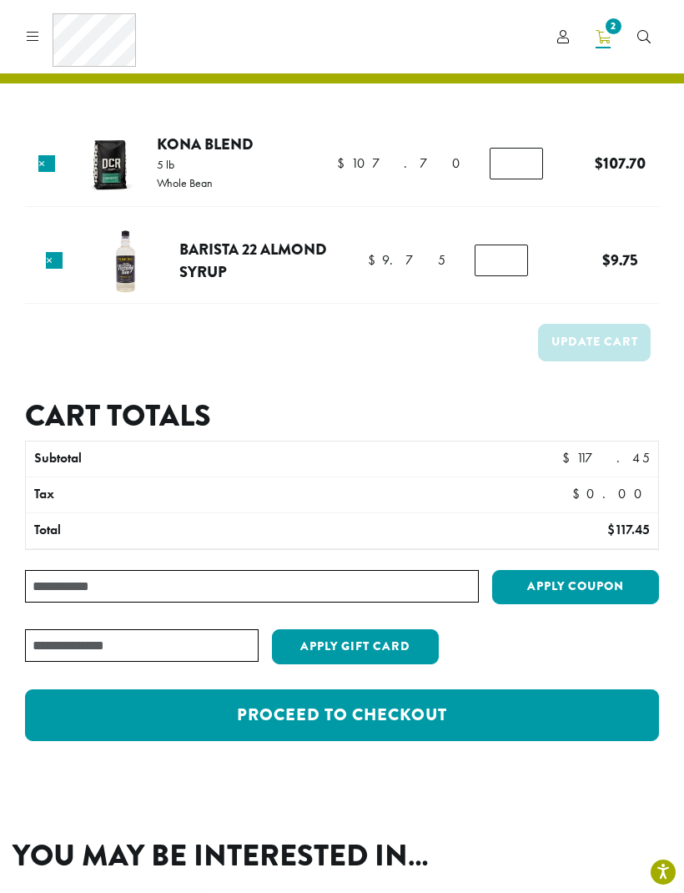
click at [426, 712] on link "Proceed to checkout" at bounding box center [342, 715] width 634 height 52
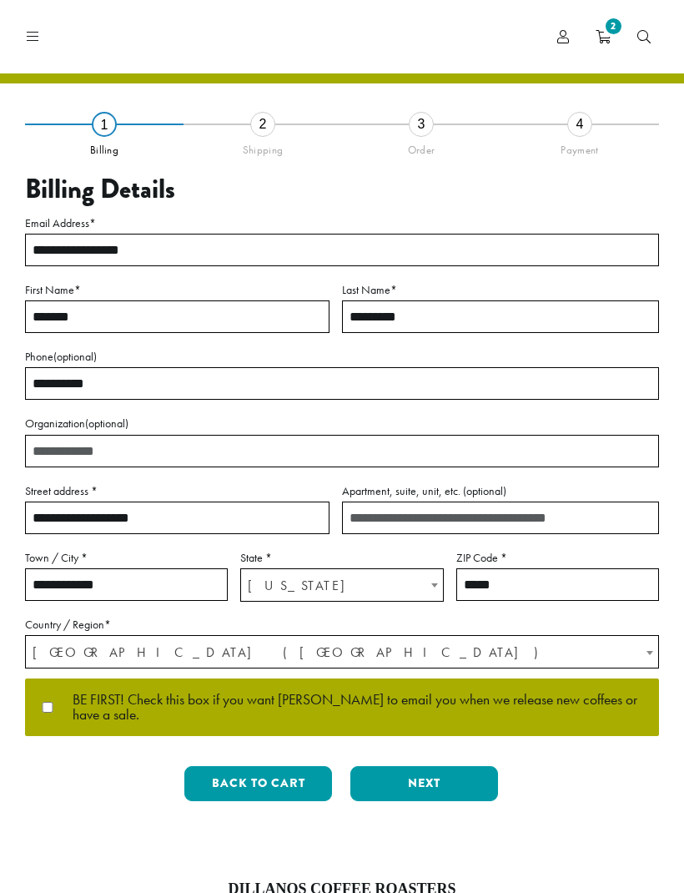
select select "**"
click at [423, 779] on button "Next" at bounding box center [424, 783] width 148 height 35
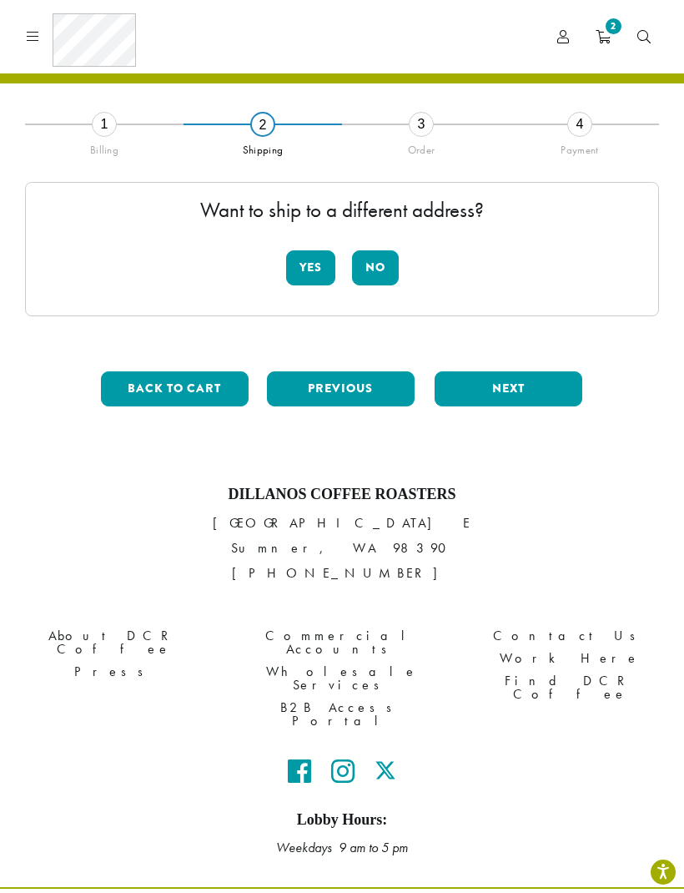
click at [380, 276] on button "No" at bounding box center [375, 267] width 47 height 35
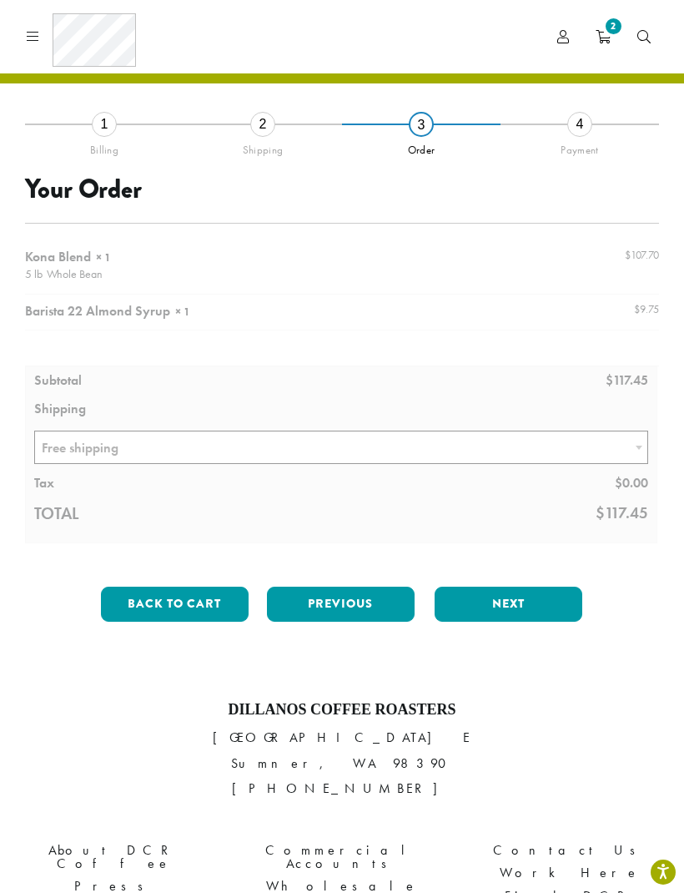
click at [535, 605] on button "Next" at bounding box center [509, 603] width 148 height 35
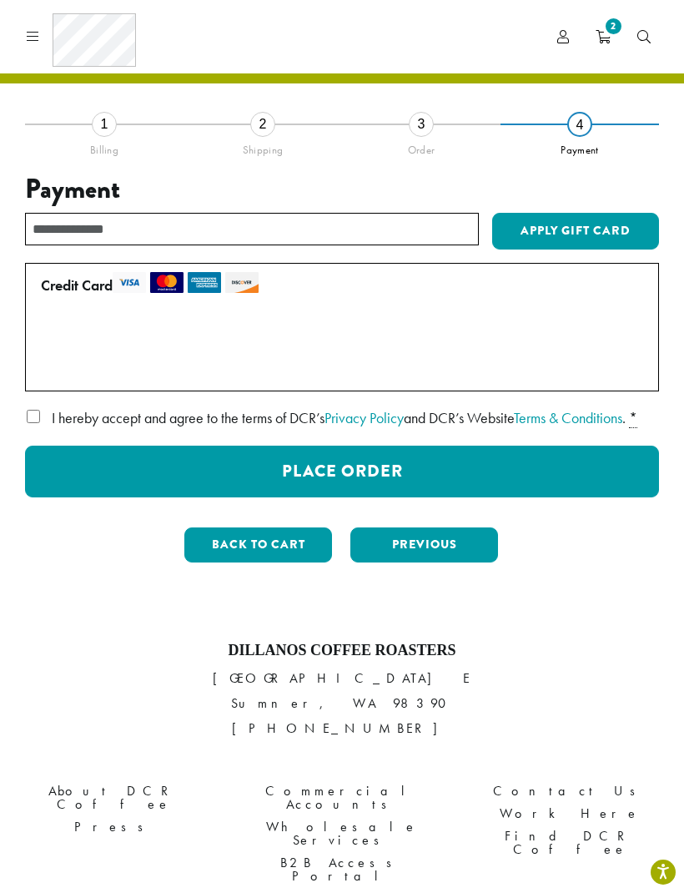
click at [562, 497] on button "Place Order" at bounding box center [342, 471] width 634 height 52
